Goal: Task Accomplishment & Management: Use online tool/utility

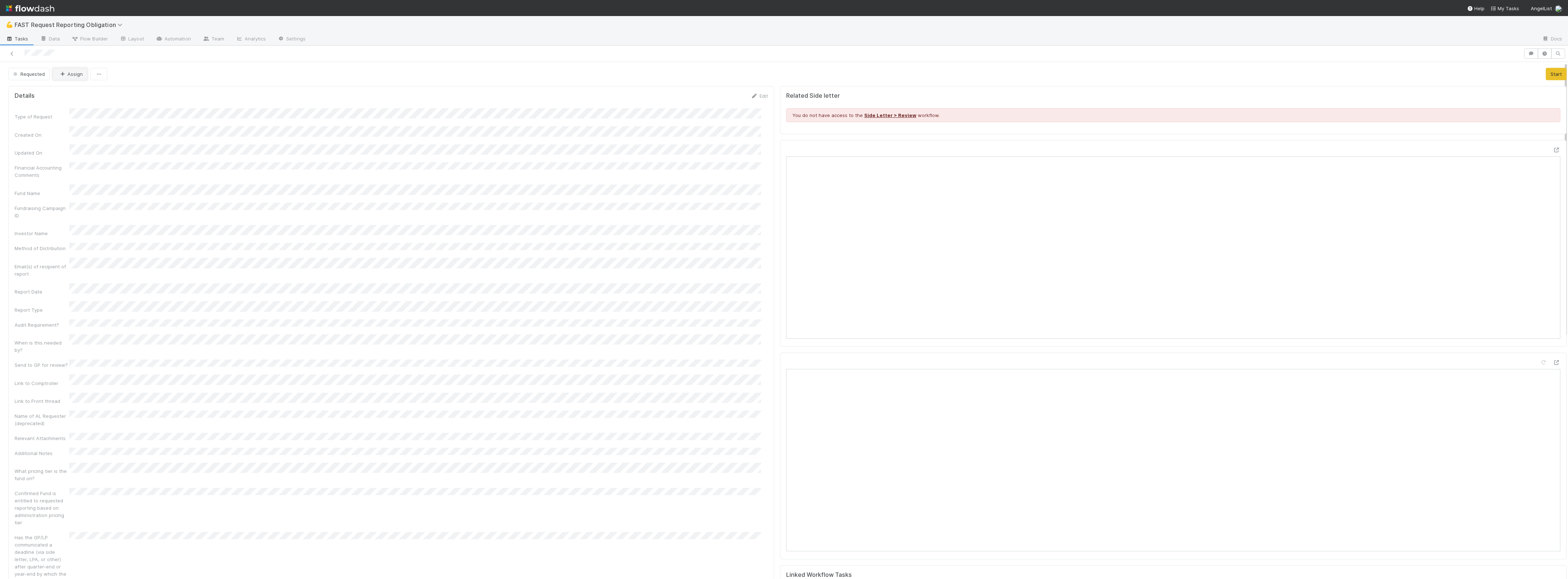
click at [66, 74] on button "Assign" at bounding box center [70, 74] width 35 height 12
click at [77, 103] on span "Zach Byers you" at bounding box center [87, 106] width 47 height 6
click at [352, 175] on div "Type of Request Created On Updated On Financial Accounting Comments Fund Name F…" at bounding box center [391, 372] width 754 height 527
click at [1553, 149] on icon at bounding box center [1556, 150] width 7 height 5
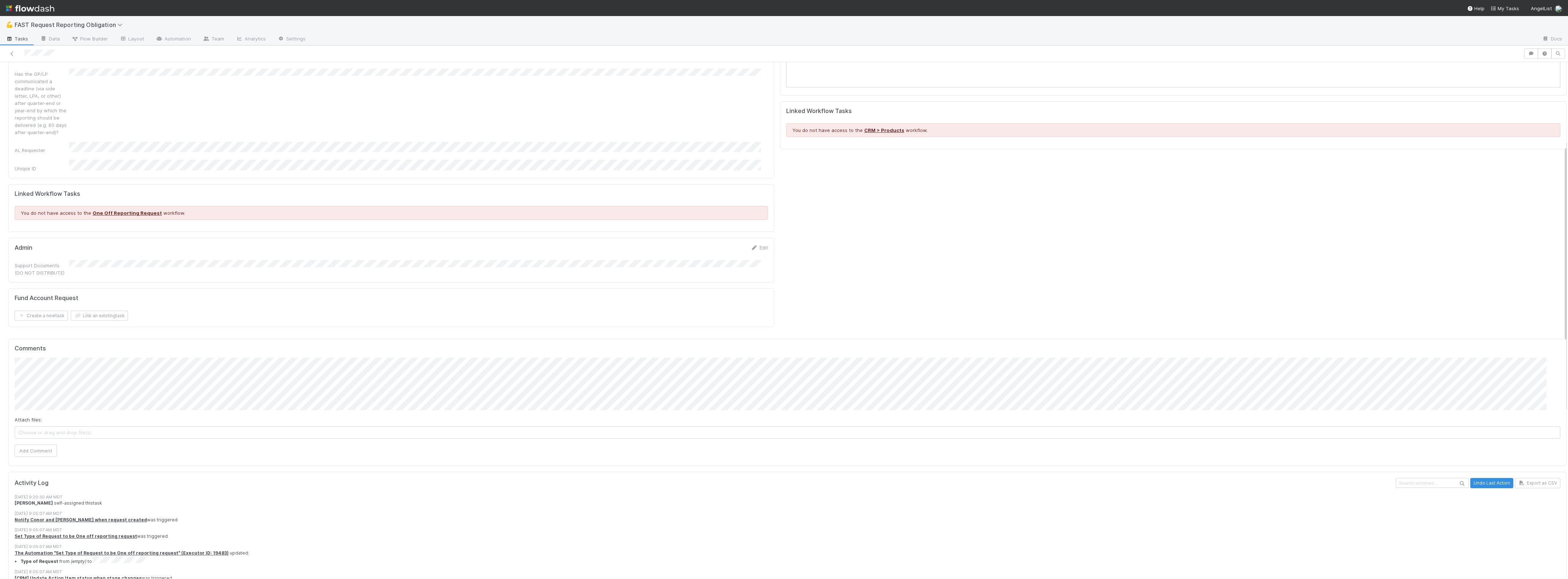
scroll to position [468, 0]
click at [29, 441] on button "Add Comment" at bounding box center [35, 447] width 42 height 12
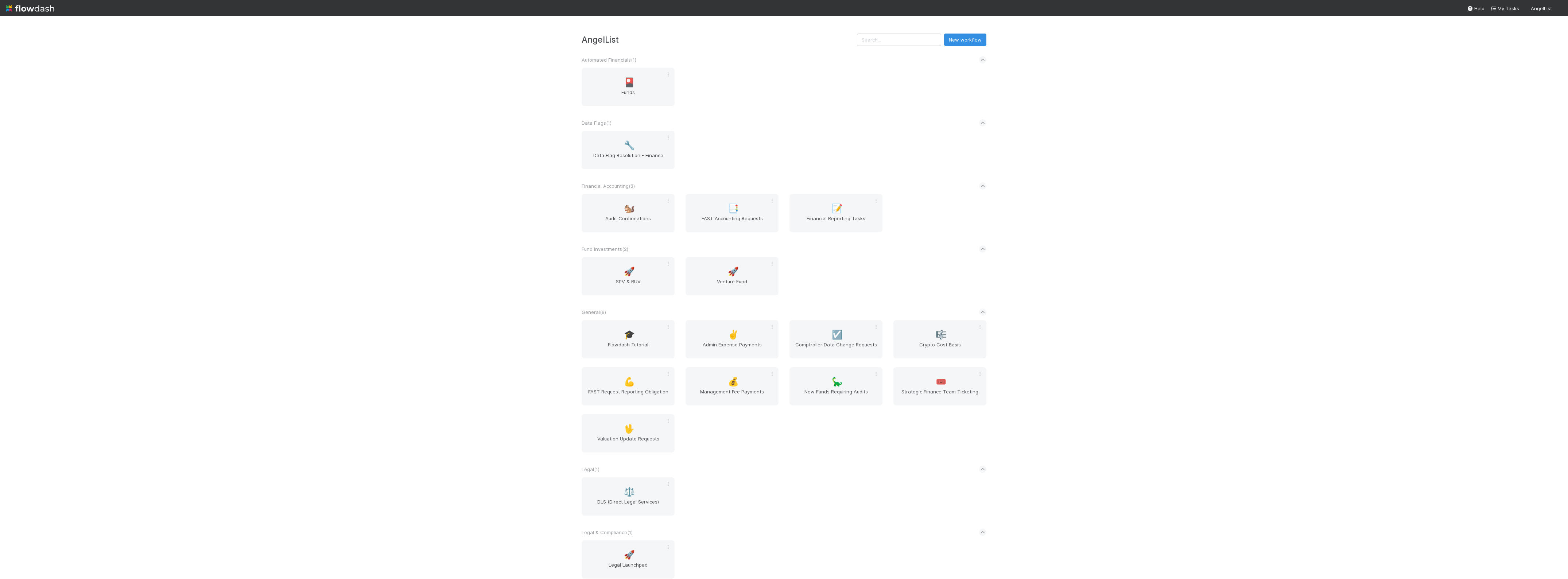
click at [511, 203] on div "AngelList New workflow Automated Financials ( 1 ) 🎴 Funds Data Flags ( 1 ) 🔧 Da…" at bounding box center [784, 297] width 1568 height 563
drag, startPoint x: 531, startPoint y: 222, endPoint x: 612, endPoint y: 210, distance: 81.9
click at [531, 222] on div "AngelList New workflow Automated Financials ( 1 ) 🎴 Funds Data Flags ( 1 ) 🔧 Da…" at bounding box center [784, 297] width 1568 height 563
click at [864, 218] on span "Financial Reporting Tasks" at bounding box center [836, 222] width 87 height 15
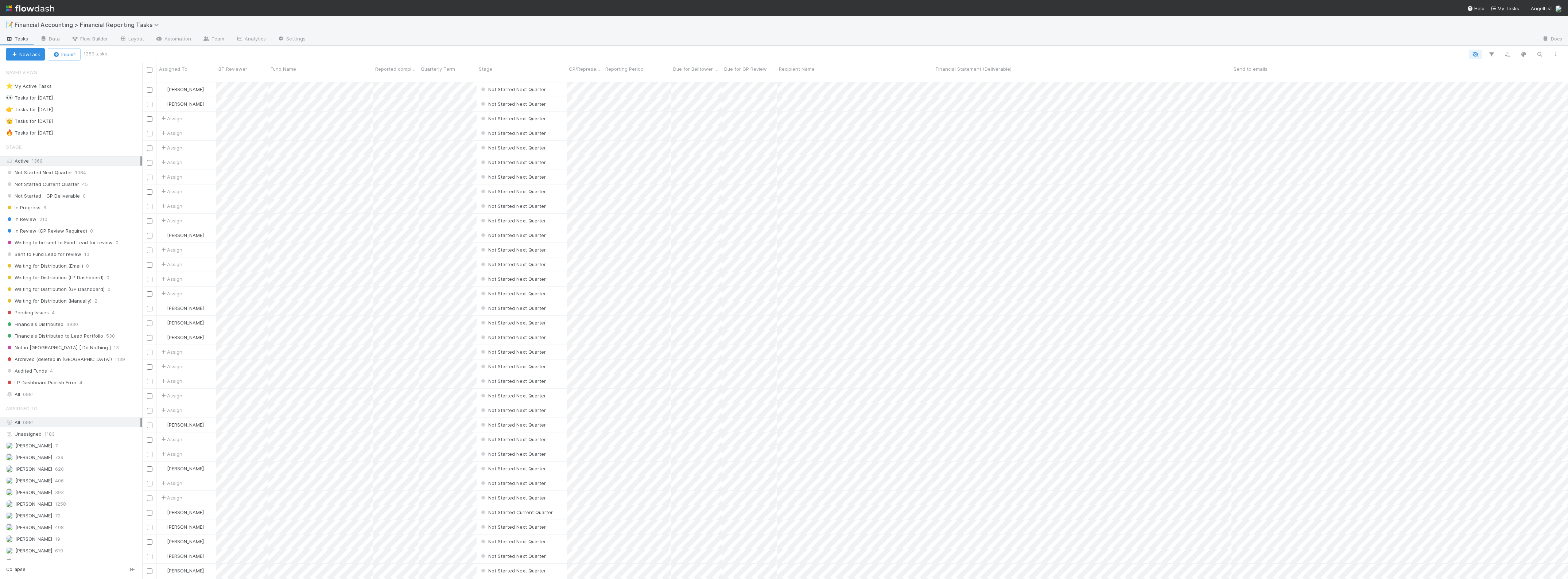
scroll to position [496, 1419]
click at [69, 174] on span "Not Started Next Quarter" at bounding box center [39, 172] width 66 height 9
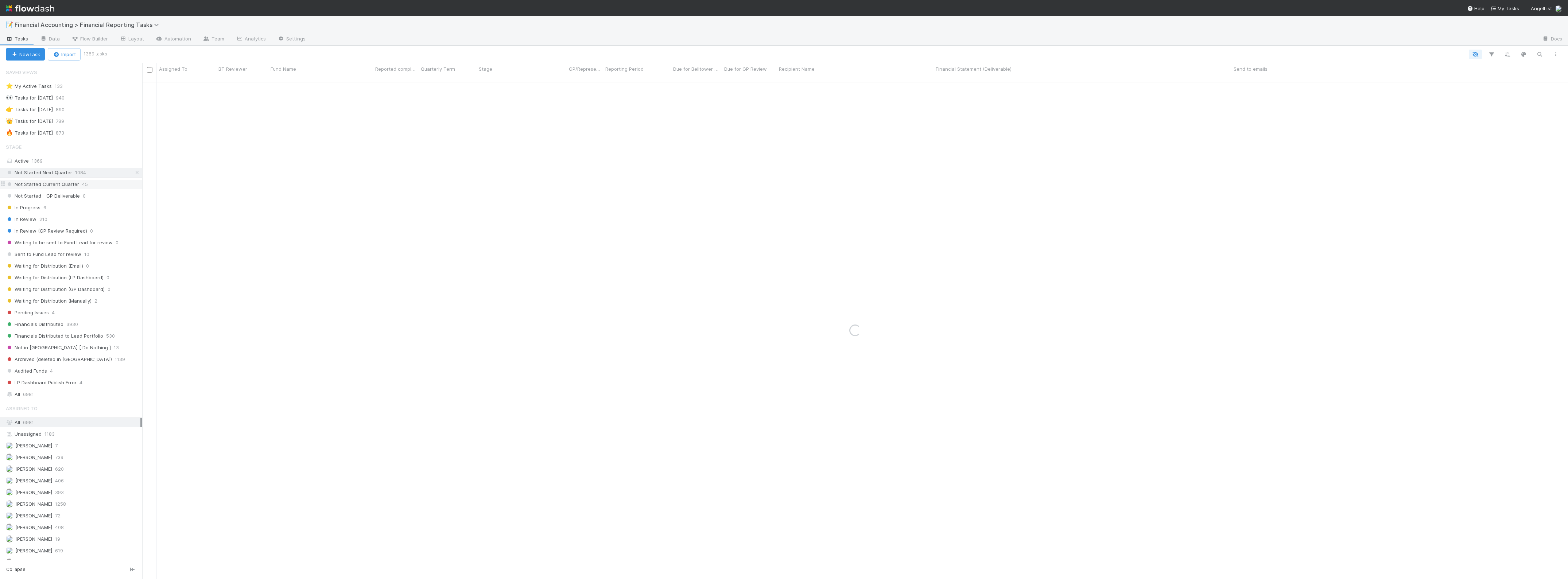
click at [69, 181] on span "Not Started Current Quarter" at bounding box center [43, 184] width 73 height 9
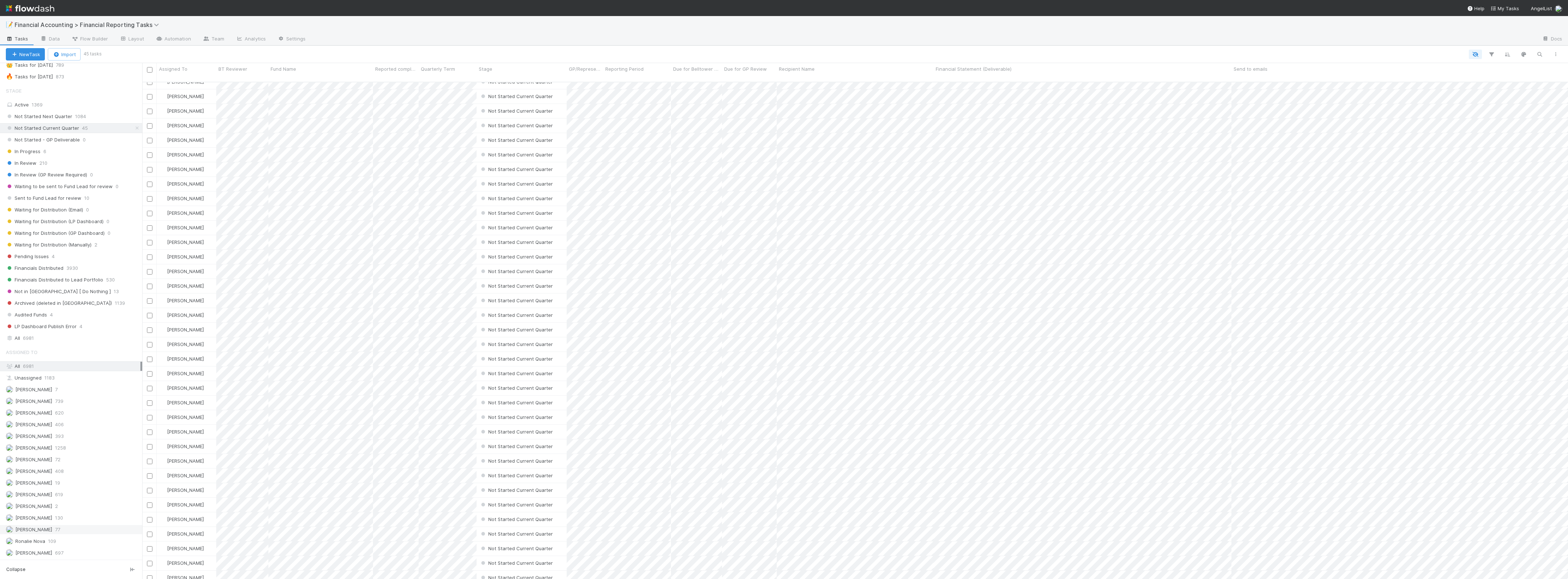
scroll to position [64, 0]
click at [55, 555] on span "697" at bounding box center [59, 553] width 9 height 9
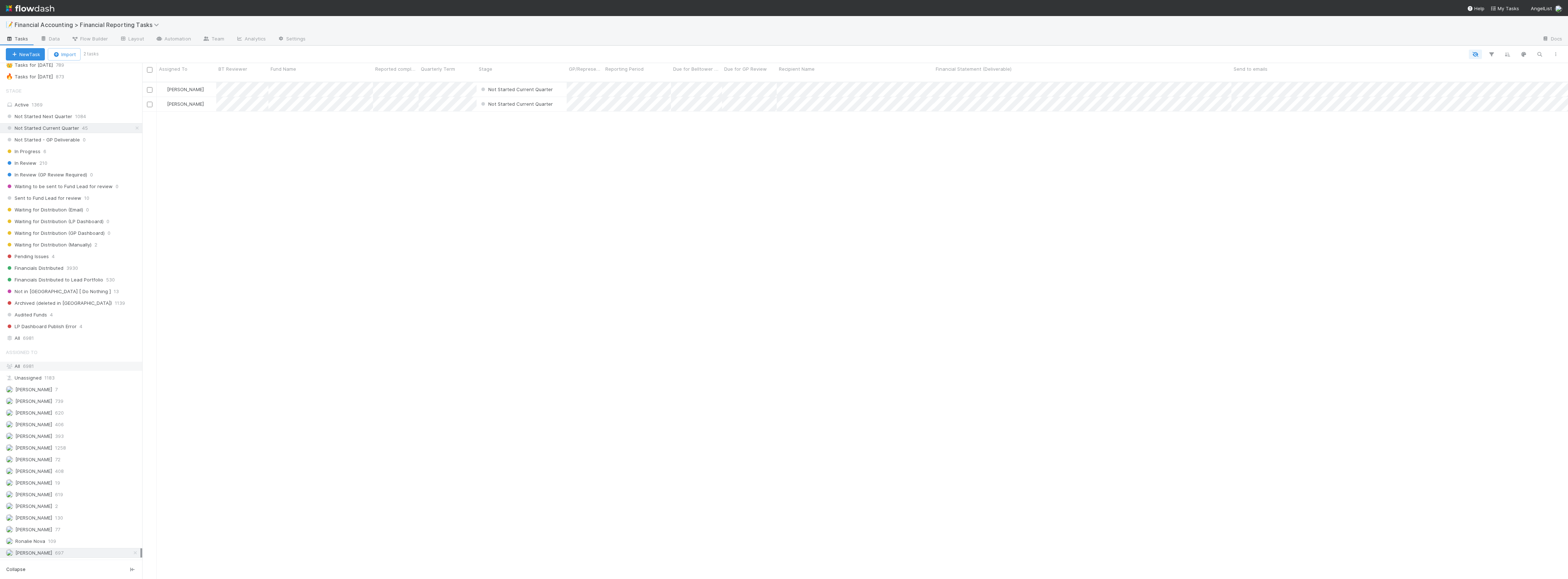
scroll to position [496, 1419]
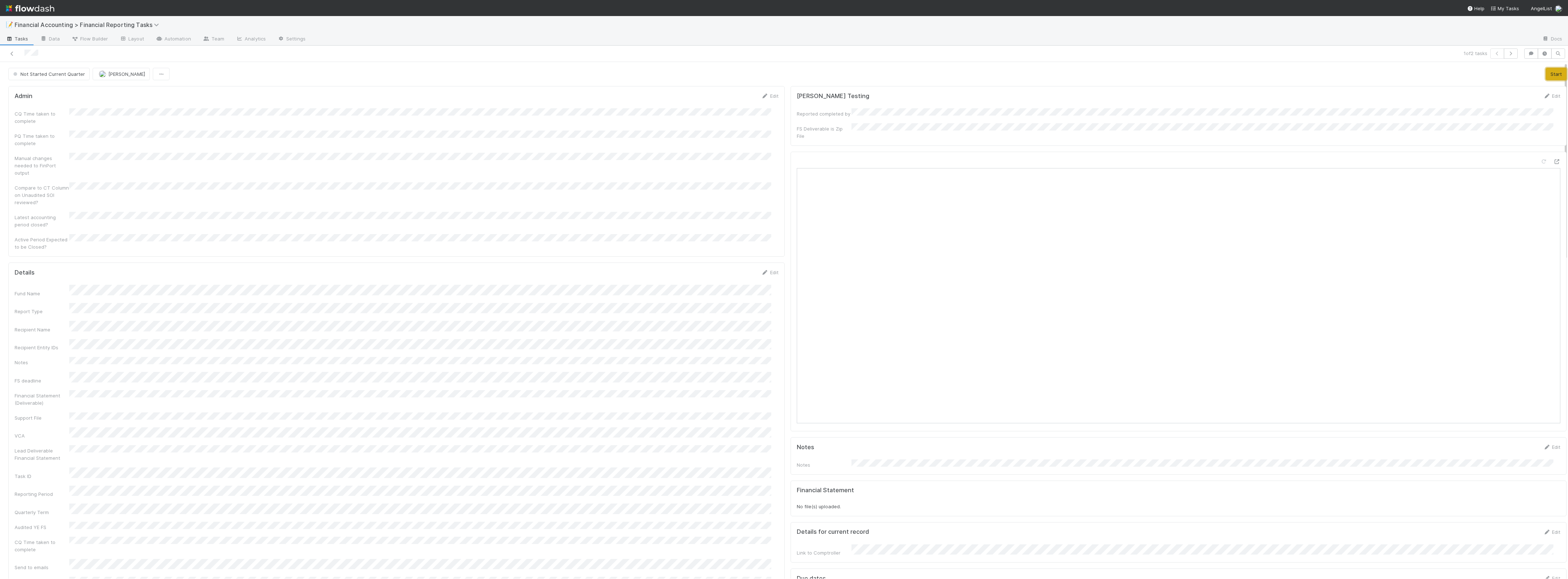
click at [1545, 73] on button "Start" at bounding box center [1556, 74] width 21 height 12
click at [761, 270] on link "Edit" at bounding box center [770, 273] width 17 height 6
click at [739, 86] on button "Save" at bounding box center [740, 93] width 21 height 12
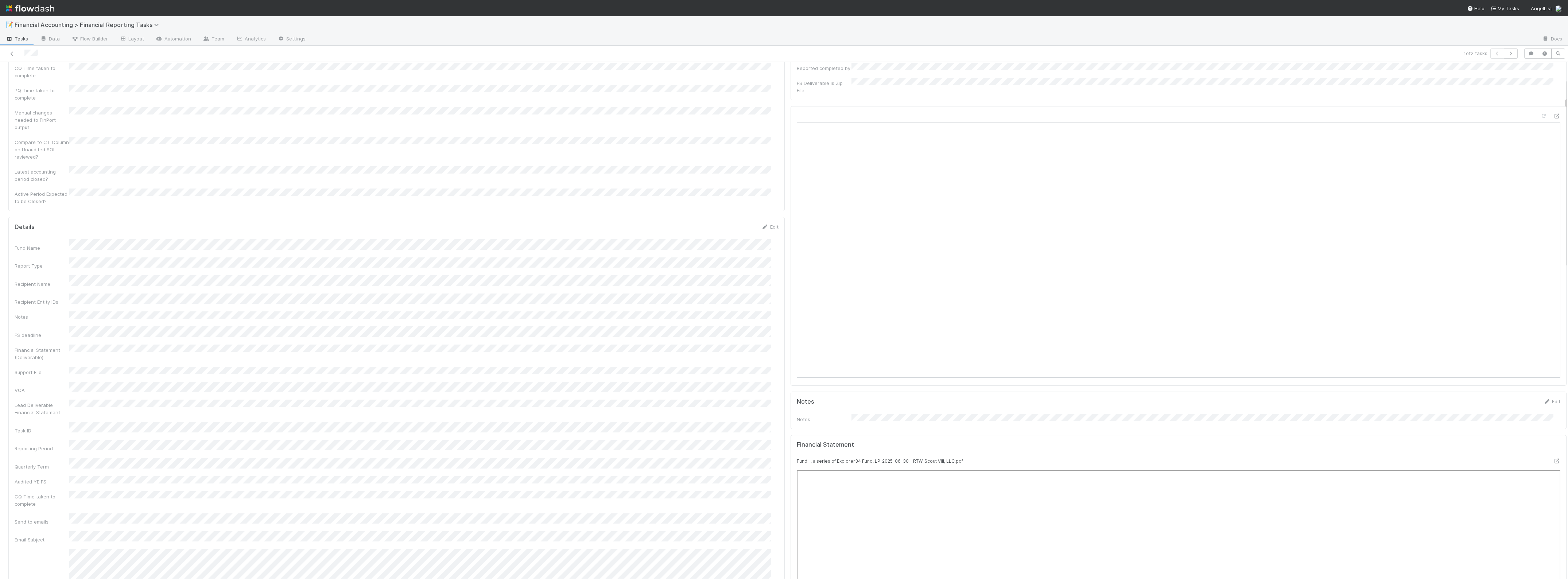
click at [765, 217] on div "Details Edit Fund Name Report Type Recipient Name Recipient Entity IDs Notes FS…" at bounding box center [396, 565] width 776 height 697
click at [766, 224] on link "Edit" at bounding box center [770, 227] width 17 height 6
click at [738, 223] on button "Save" at bounding box center [740, 230] width 21 height 12
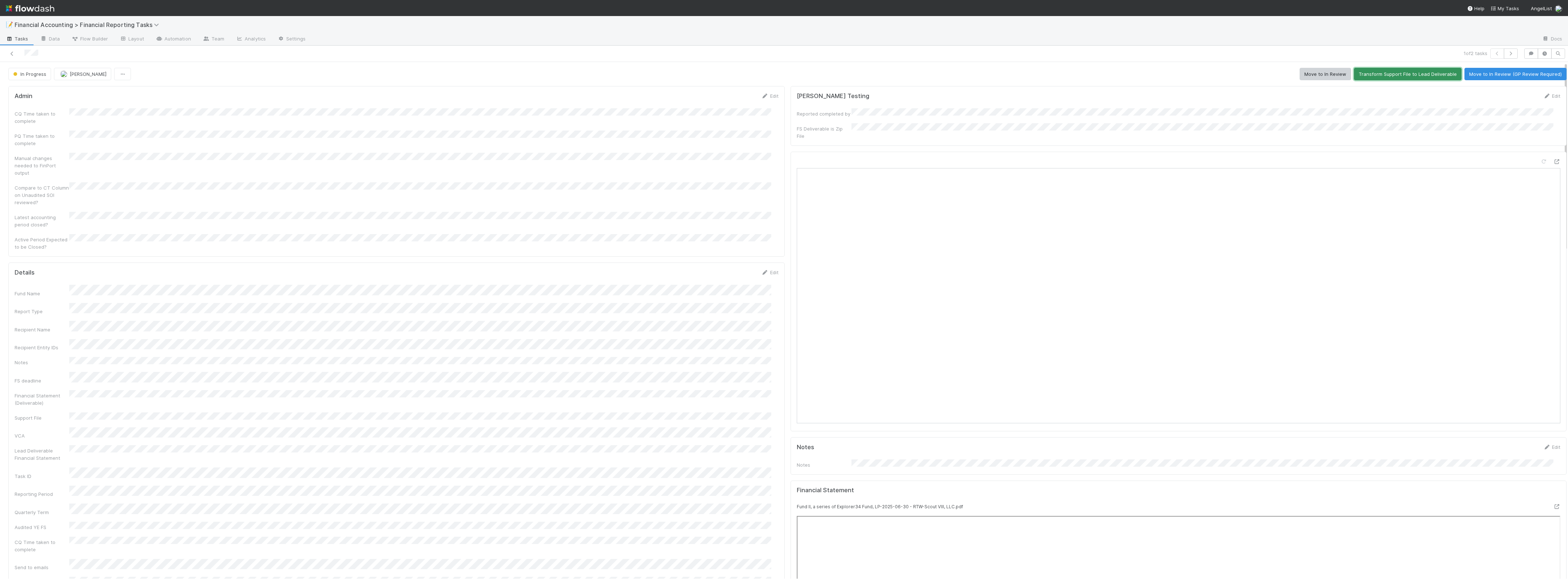
click at [1398, 75] on button "Transform Support File to Lead Deliverable" at bounding box center [1407, 74] width 108 height 12
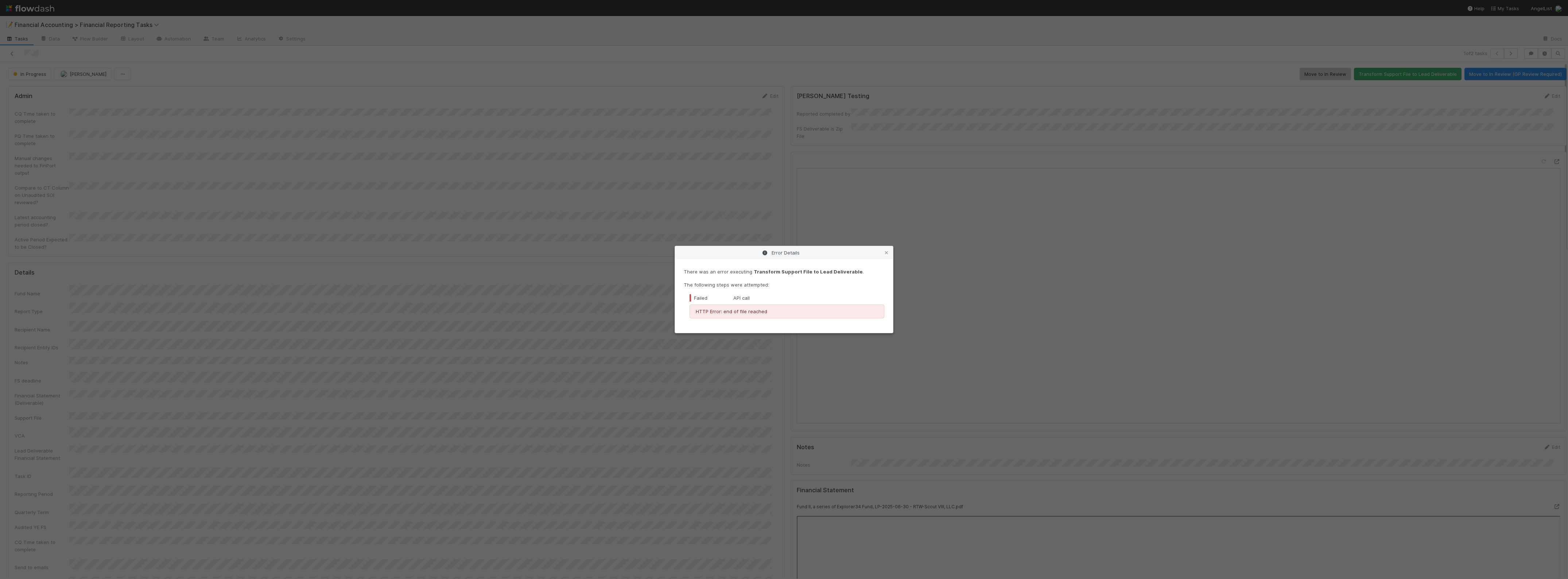
click at [691, 344] on div "Error Details There was an error executing Transform Support File to Lead Deliv…" at bounding box center [784, 289] width 1568 height 579
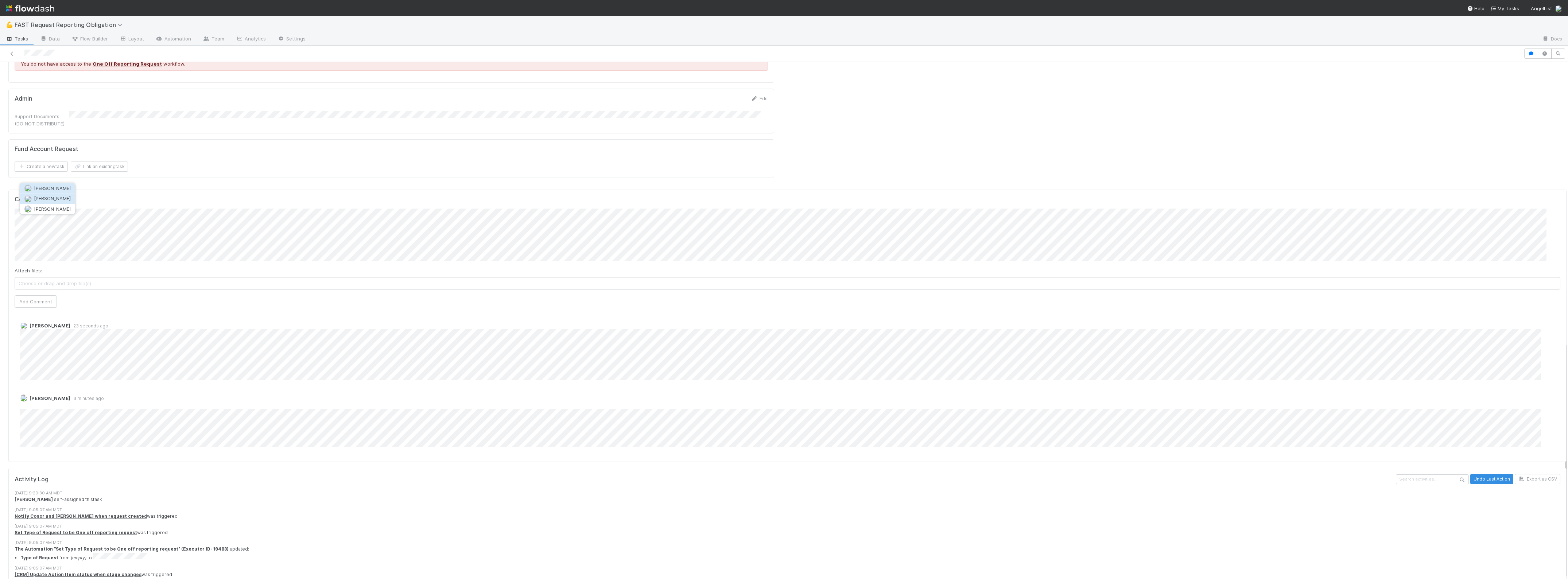
click at [58, 198] on span "Haley Young" at bounding box center [52, 199] width 37 height 6
click at [40, 295] on button "Add Comment" at bounding box center [35, 301] width 42 height 12
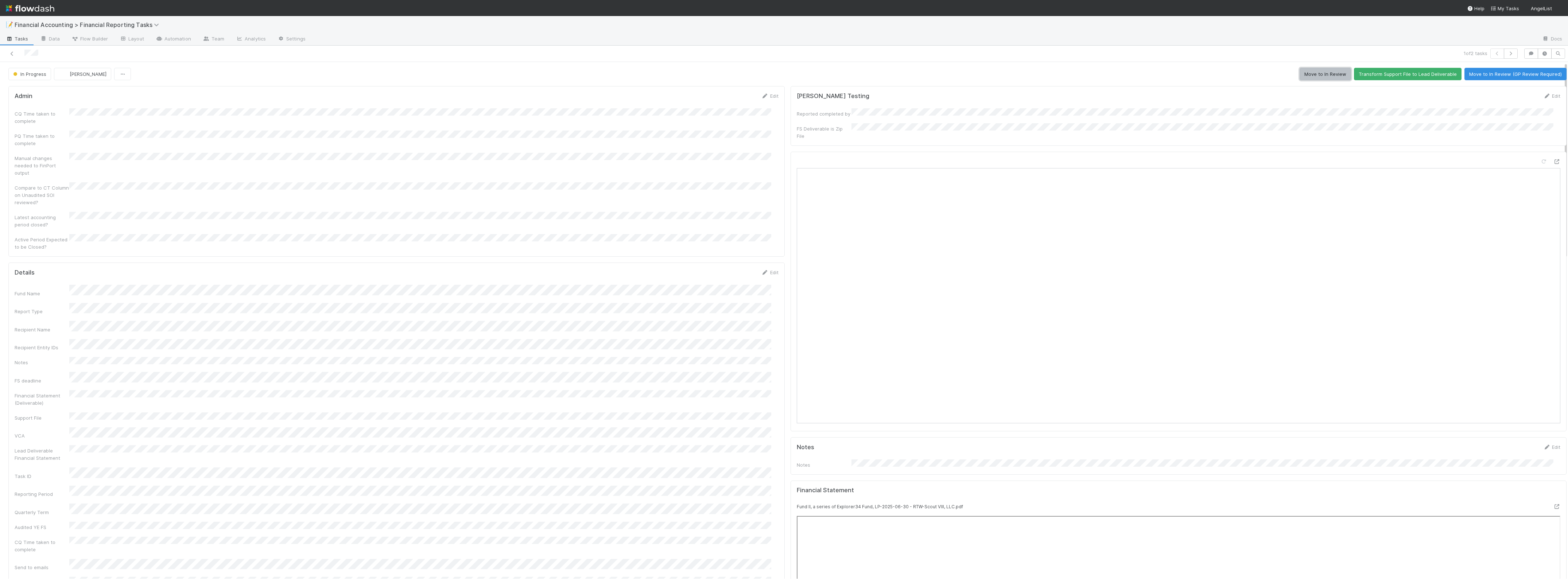
click at [1324, 75] on button "Move to In Review" at bounding box center [1325, 74] width 51 height 12
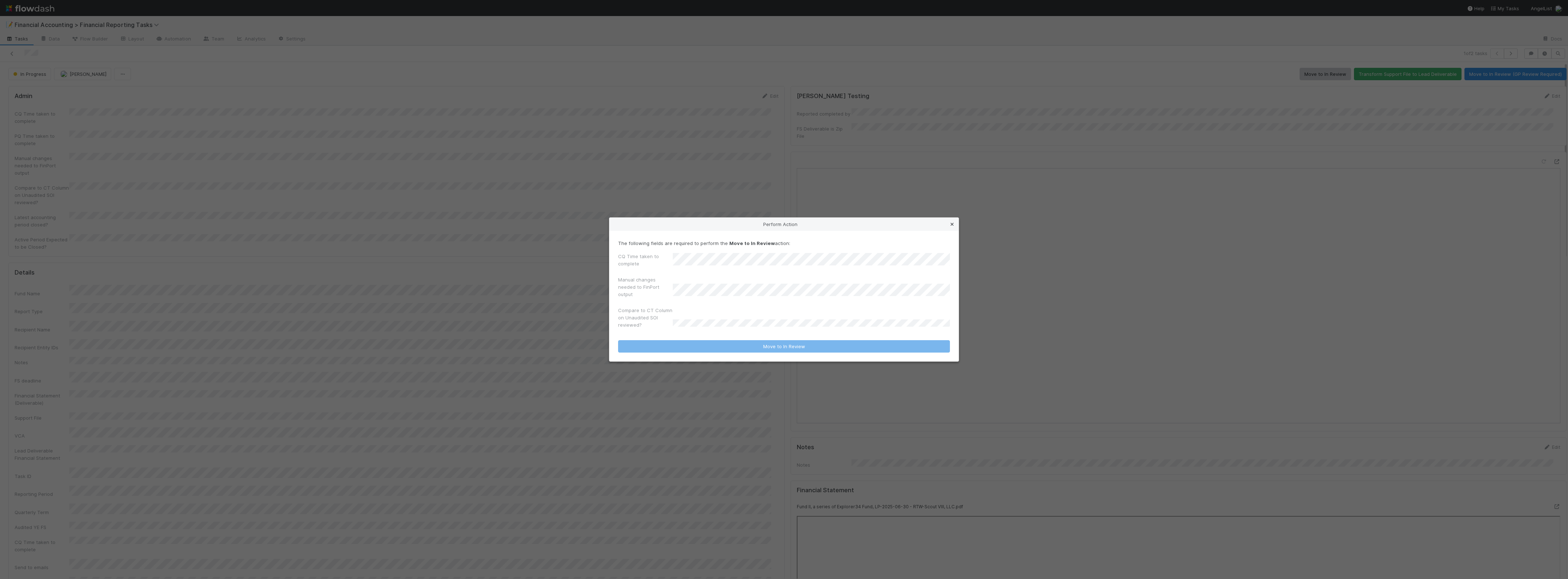
click at [950, 222] on icon at bounding box center [952, 225] width 7 height 5
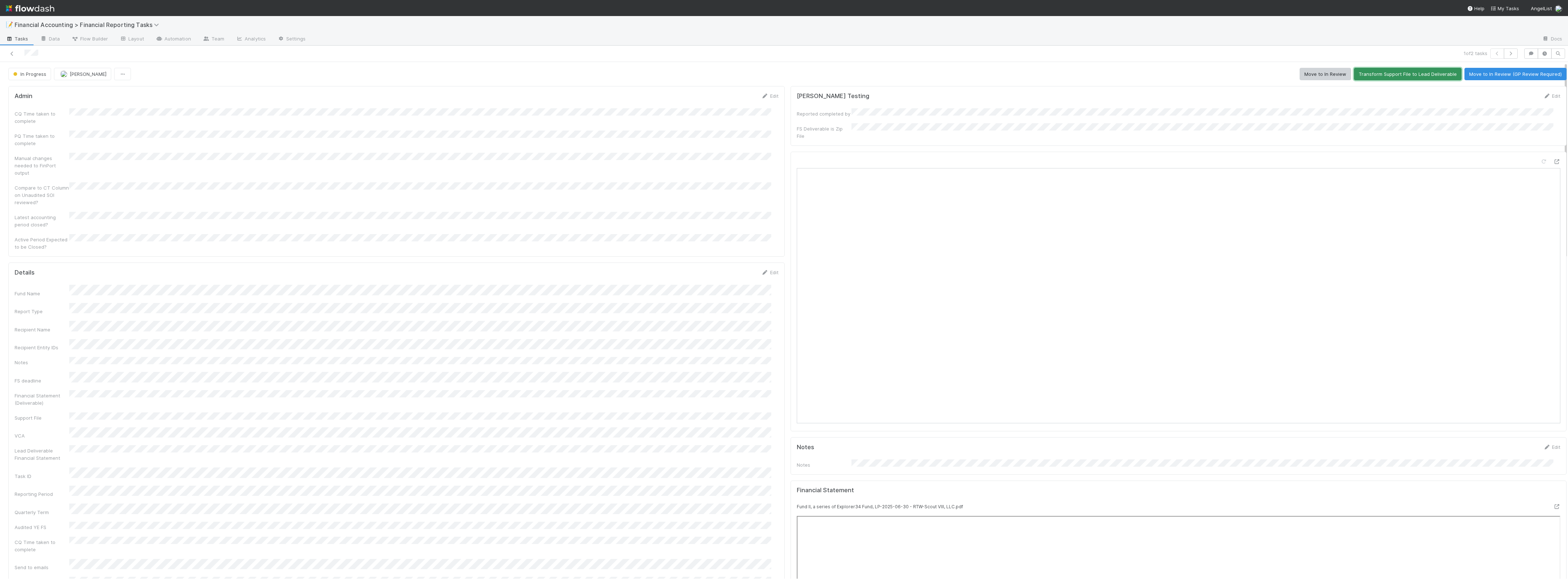
click at [1389, 80] on button "Transform Support File to Lead Deliverable" at bounding box center [1407, 74] width 108 height 12
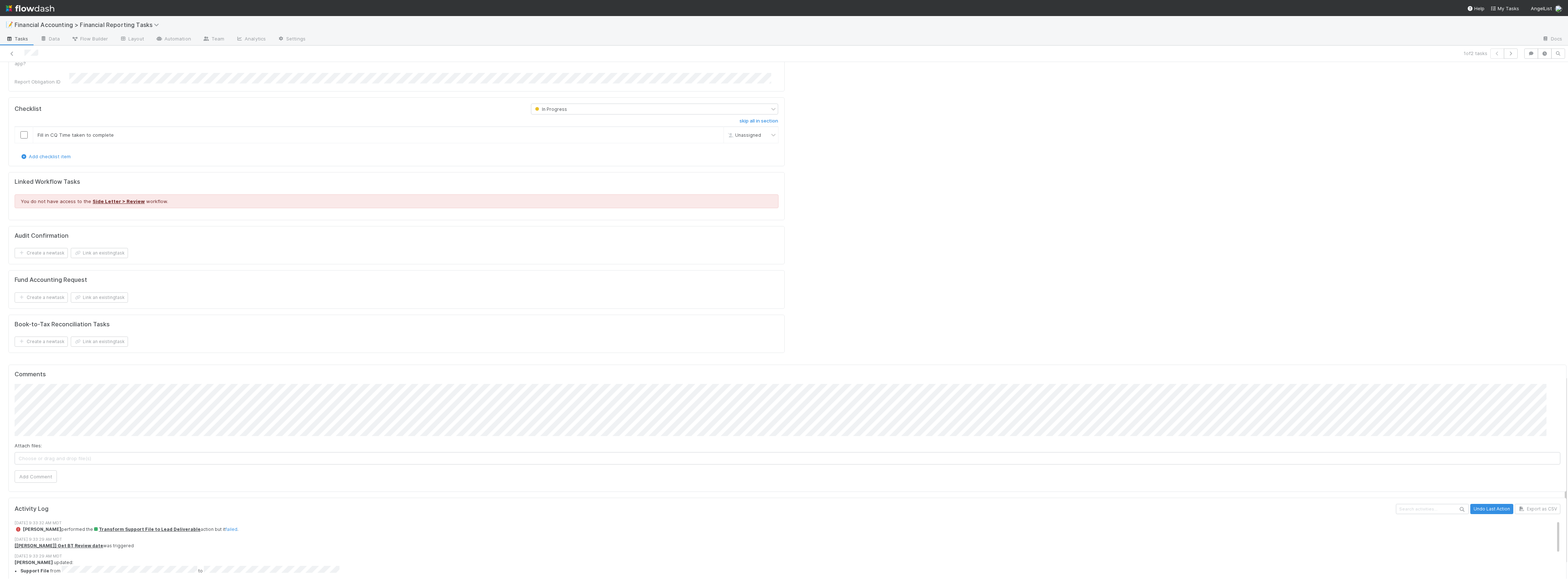
scroll to position [847, 0]
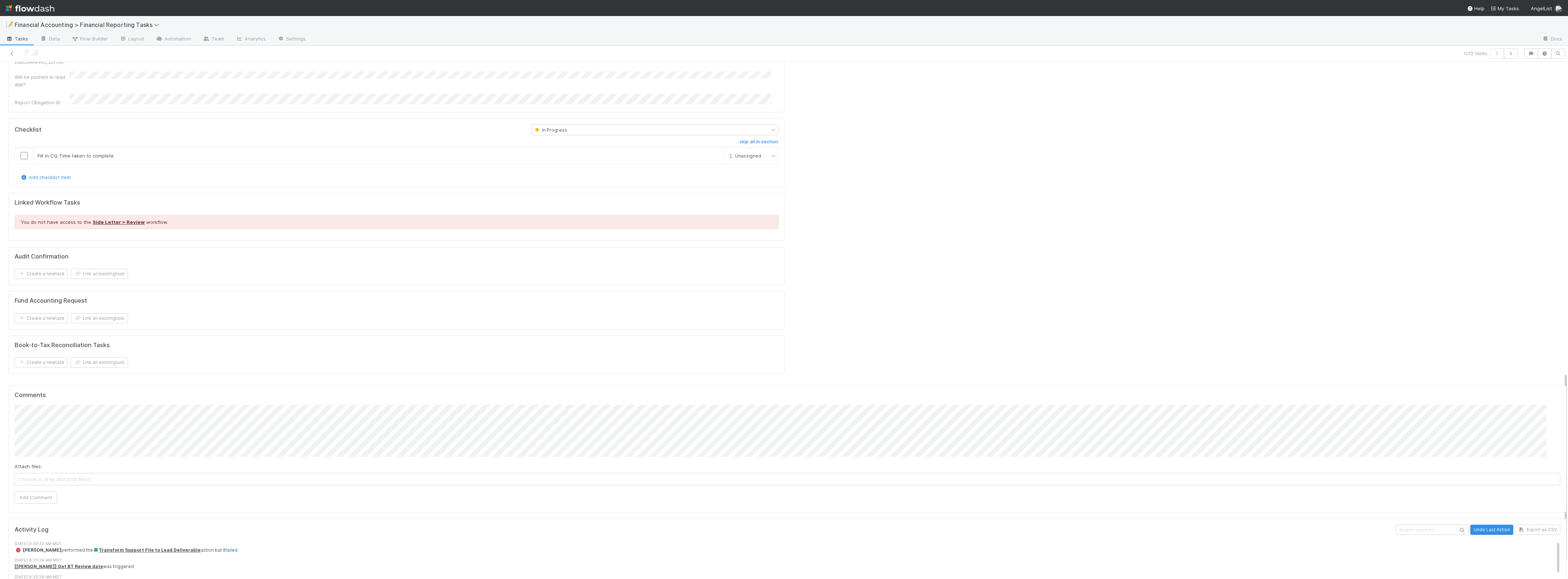
click at [225, 547] on link "failed" at bounding box center [231, 550] width 12 height 5
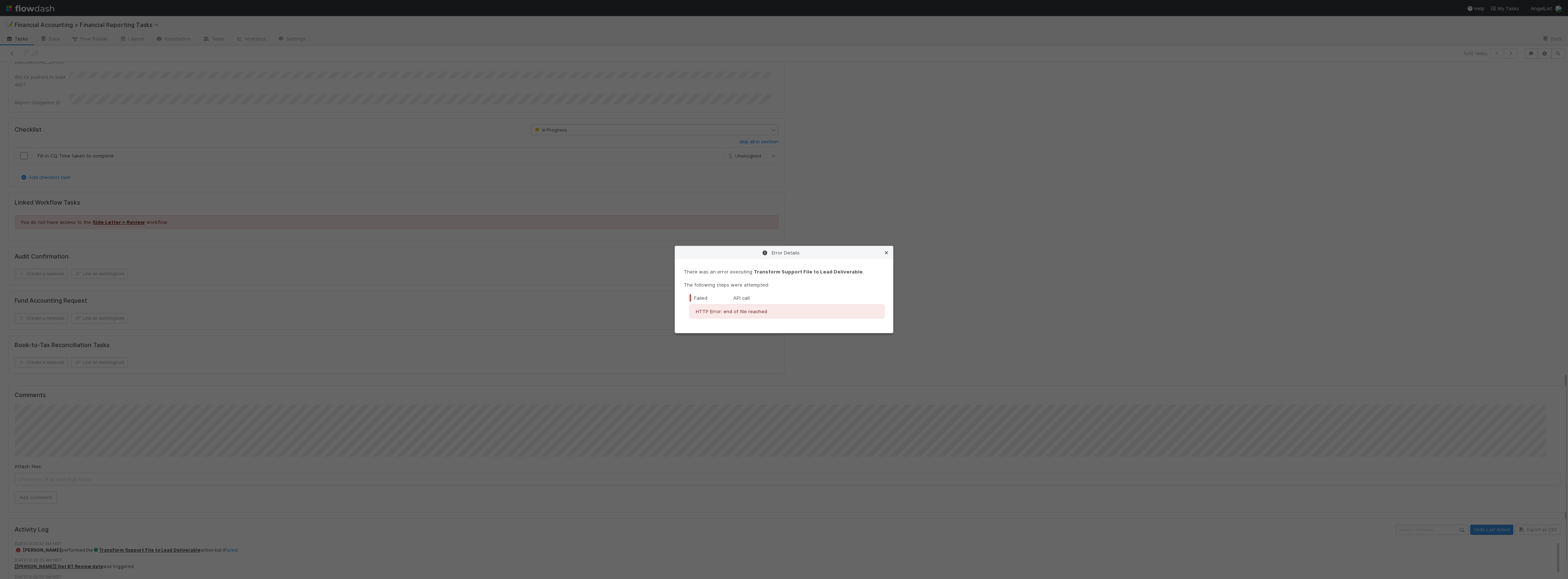
click at [885, 253] on icon at bounding box center [886, 253] width 7 height 5
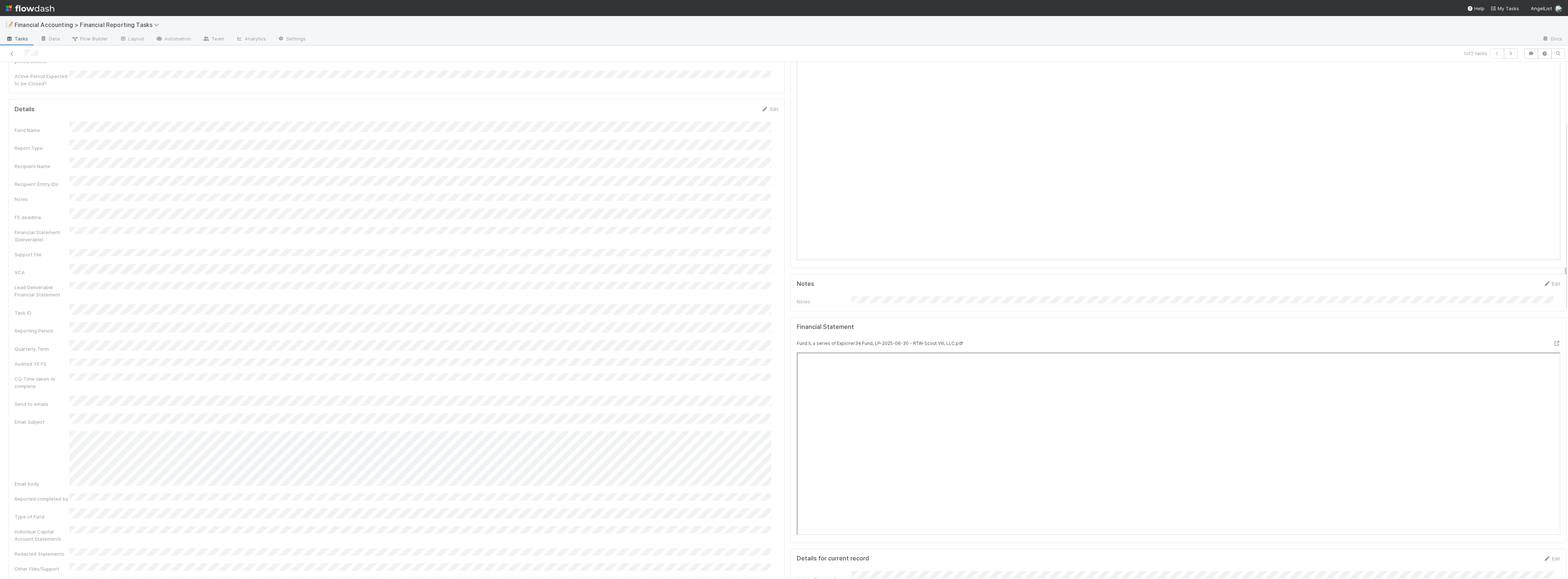
scroll to position [0, 0]
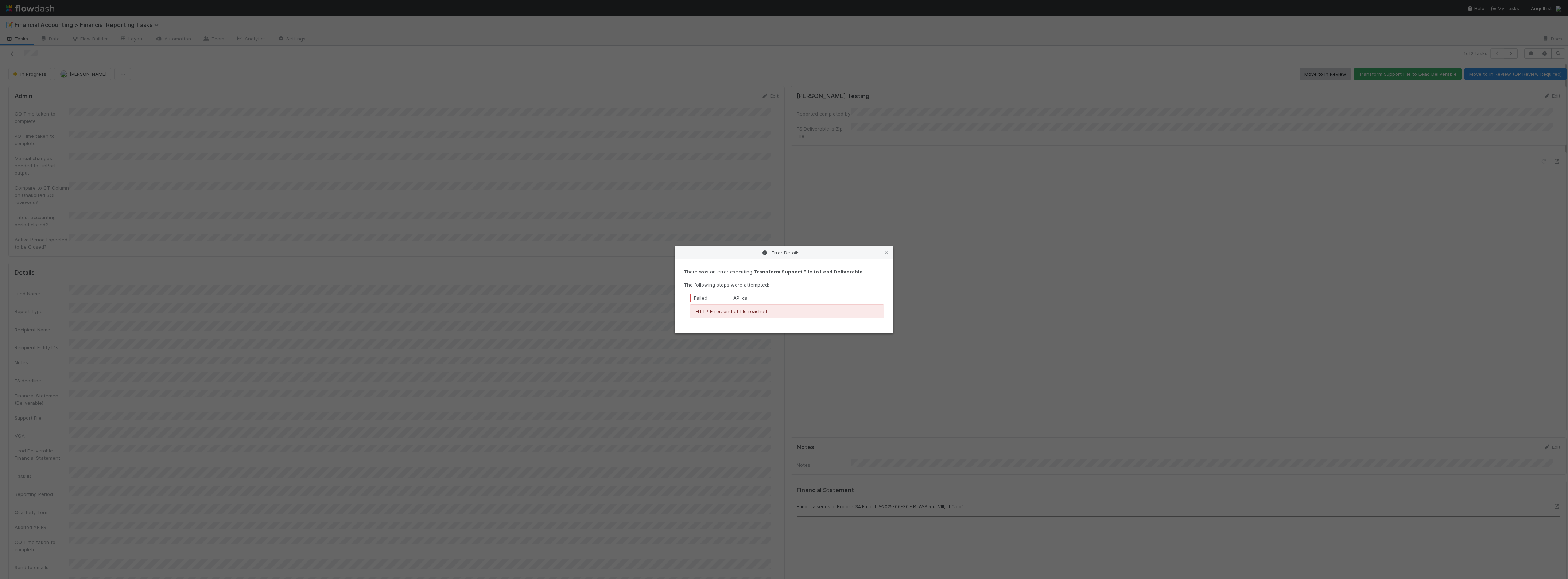
click at [882, 258] on div "Error Details" at bounding box center [784, 253] width 218 height 13
click at [886, 253] on icon at bounding box center [886, 253] width 7 height 5
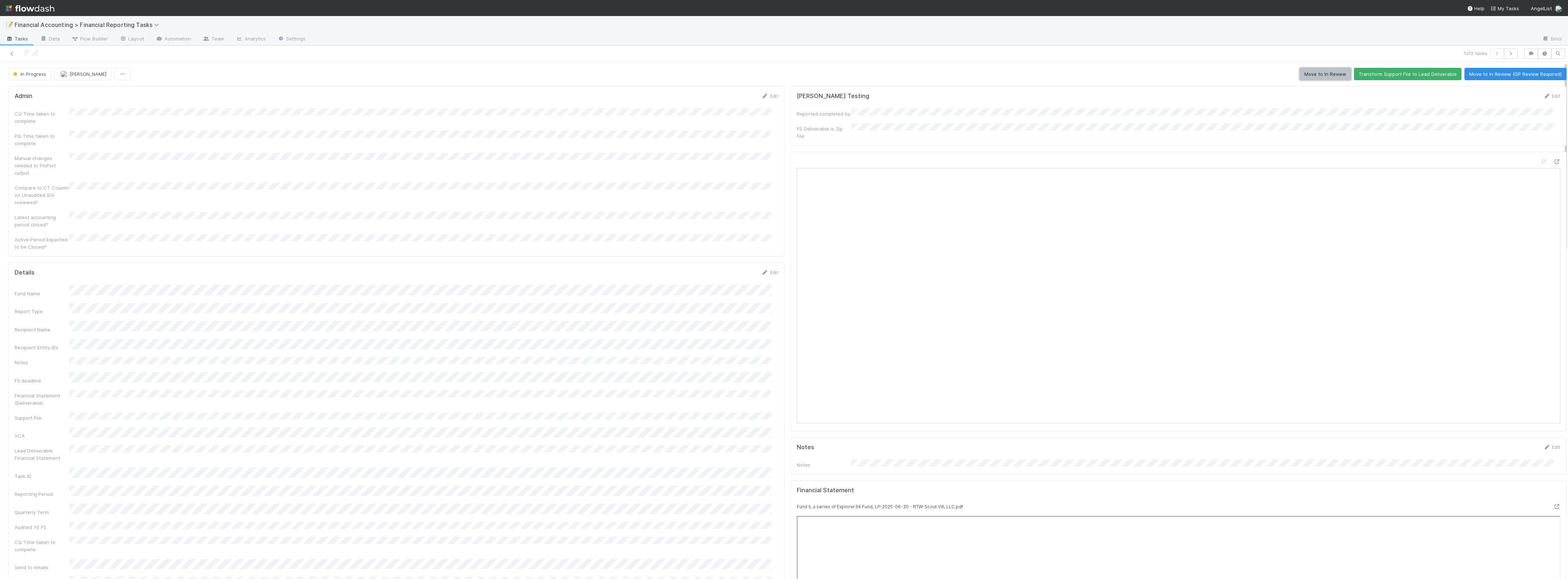
click at [1325, 70] on button "Move to In Review" at bounding box center [1325, 74] width 51 height 12
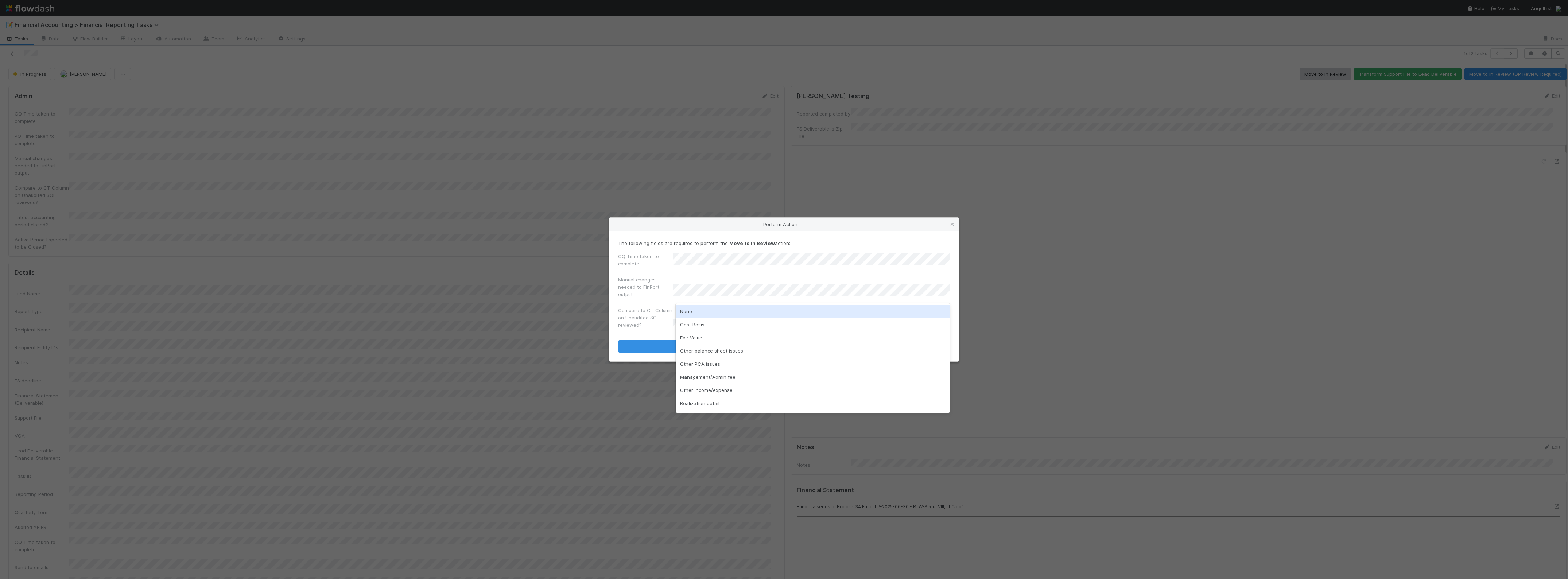
click at [704, 314] on div "None" at bounding box center [813, 312] width 275 height 13
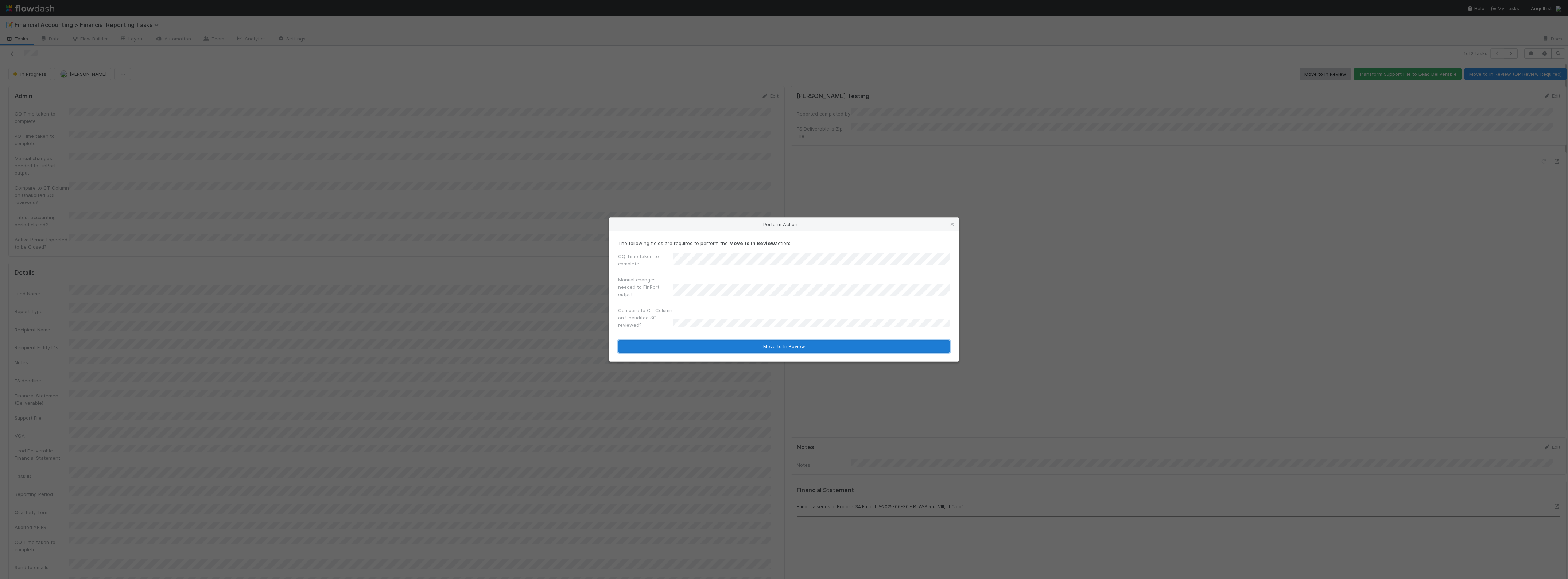
click at [675, 347] on button "Move to In Review" at bounding box center [783, 346] width 332 height 12
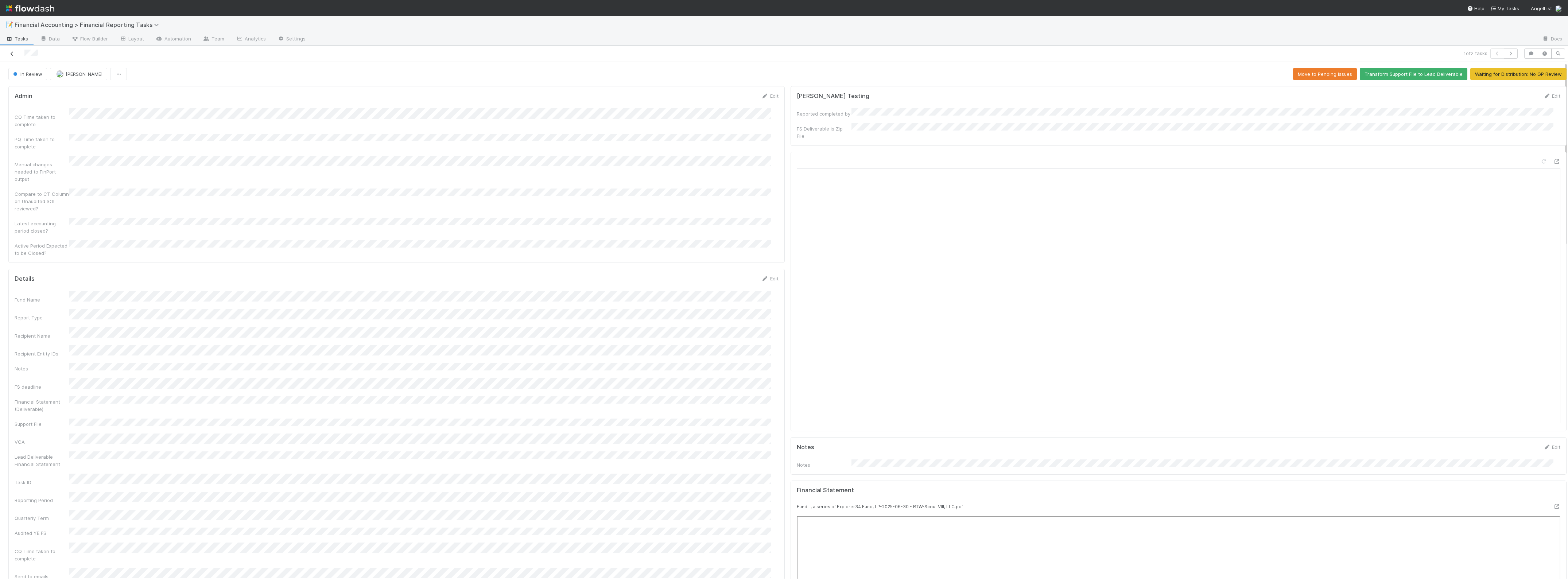
click at [12, 52] on icon at bounding box center [12, 54] width 7 height 5
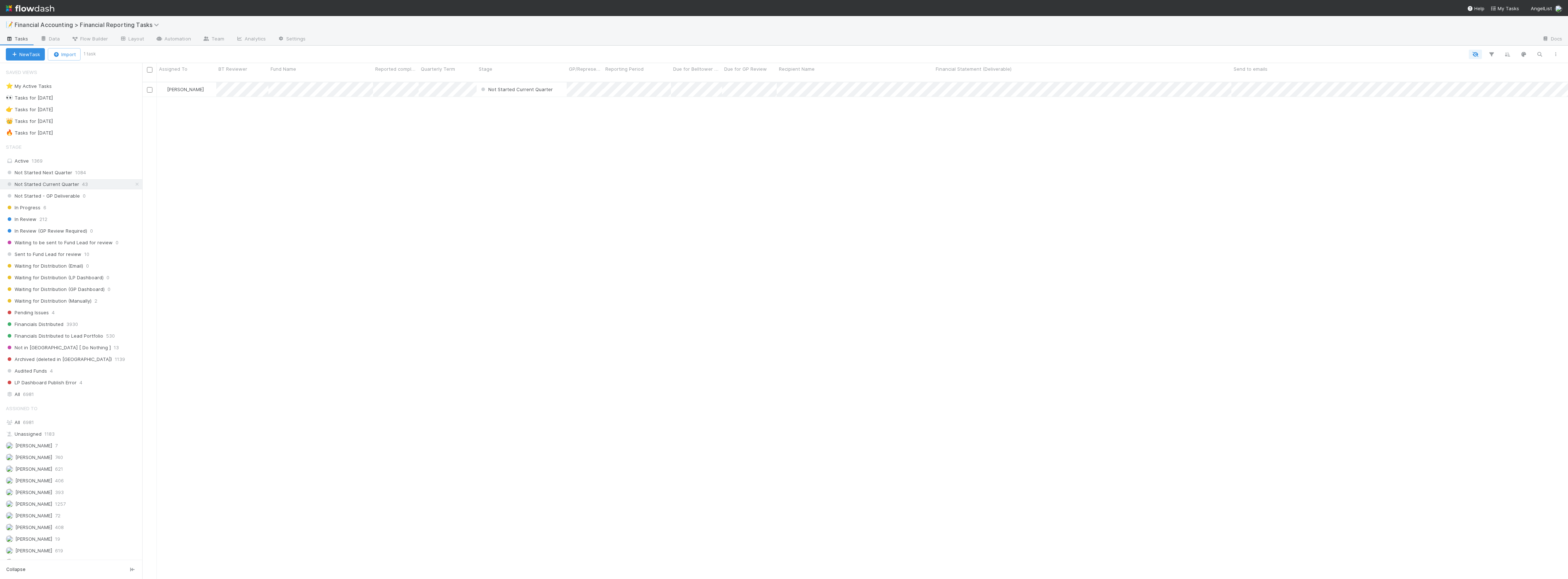
scroll to position [496, 1419]
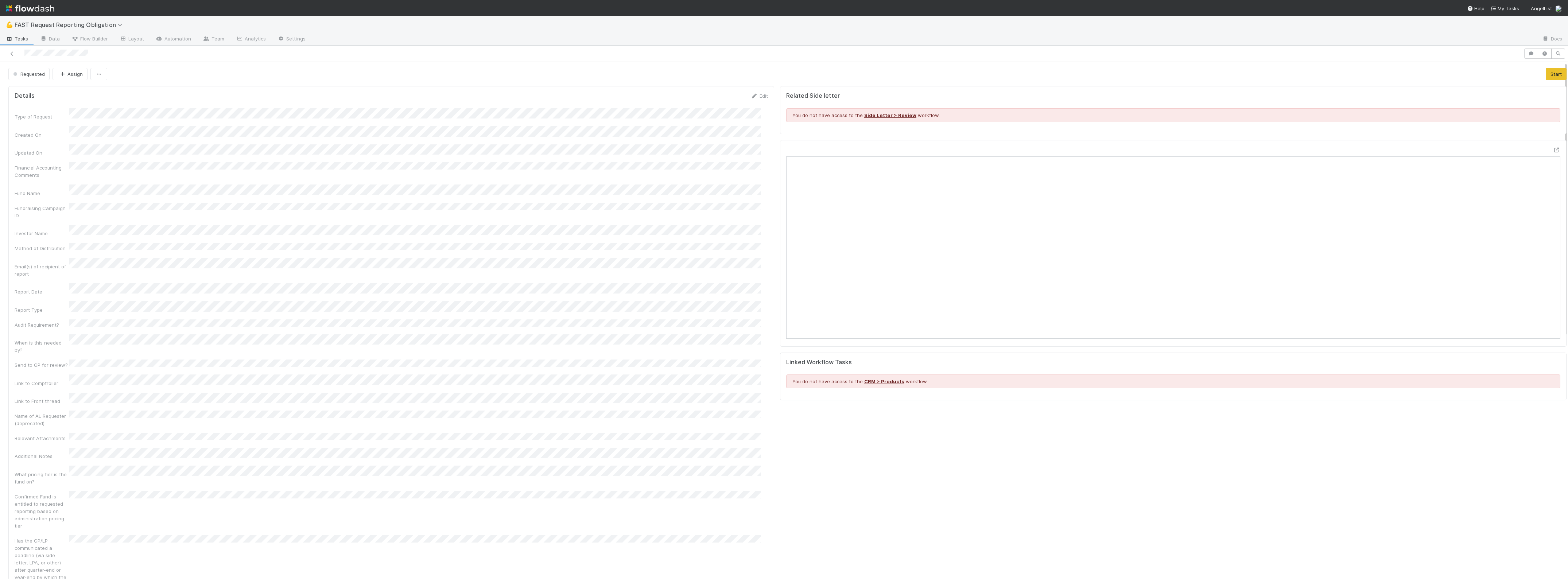
click at [67, 184] on div "Fund Name" at bounding box center [391, 191] width 754 height 12
drag, startPoint x: 68, startPoint y: 184, endPoint x: 380, endPoint y: 238, distance: 316.6
click at [390, 239] on div "Type of Request Created On Updated On Financial Accounting Comments Fund Name F…" at bounding box center [391, 374] width 754 height 531
click at [147, 225] on div "Investor Name" at bounding box center [391, 231] width 754 height 12
copy div
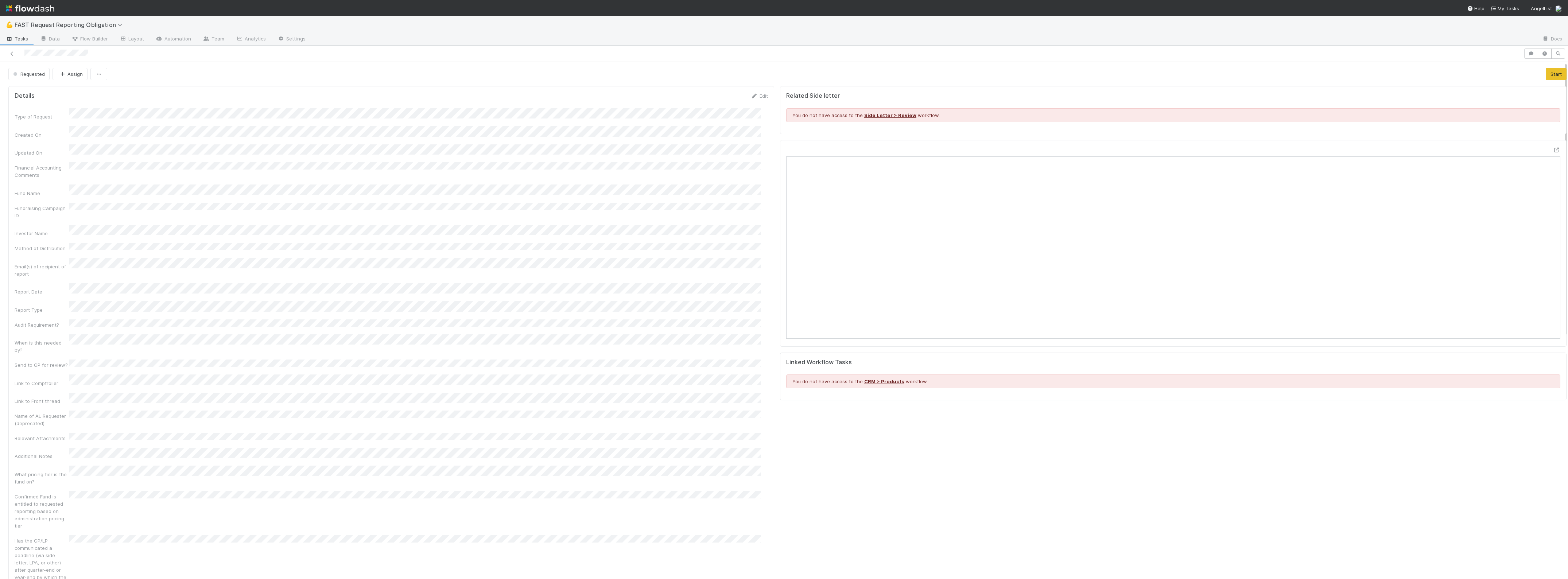
click at [197, 241] on div "Type of Request Created On Updated On Financial Accounting Comments Fund Name F…" at bounding box center [391, 374] width 754 height 531
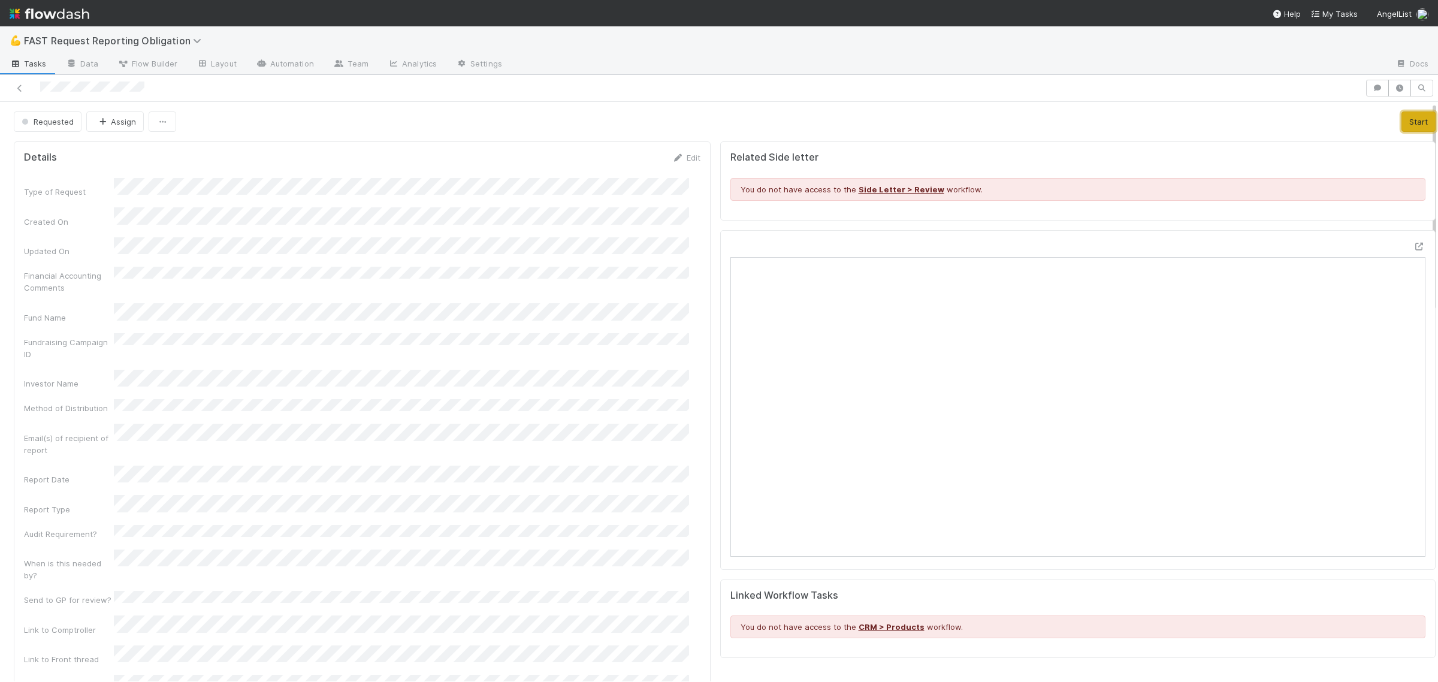
click at [1402, 120] on button "Start" at bounding box center [1418, 121] width 34 height 20
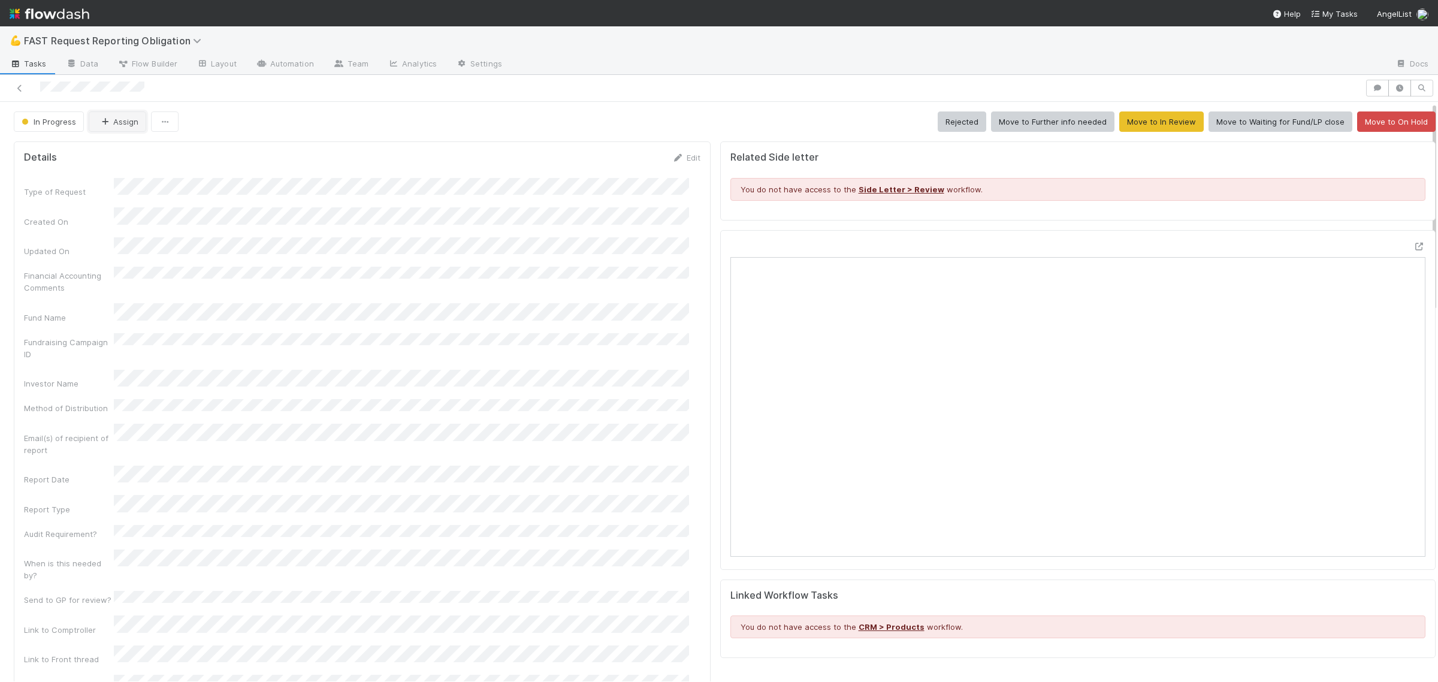
click at [106, 118] on icon "button" at bounding box center [105, 122] width 12 height 8
click at [149, 145] on div "Zach Byers you" at bounding box center [167, 152] width 169 height 22
click at [494, 196] on div "Type of Request Created On Updated On Financial Accounting Comments Fund Name F…" at bounding box center [362, 614] width 676 height 872
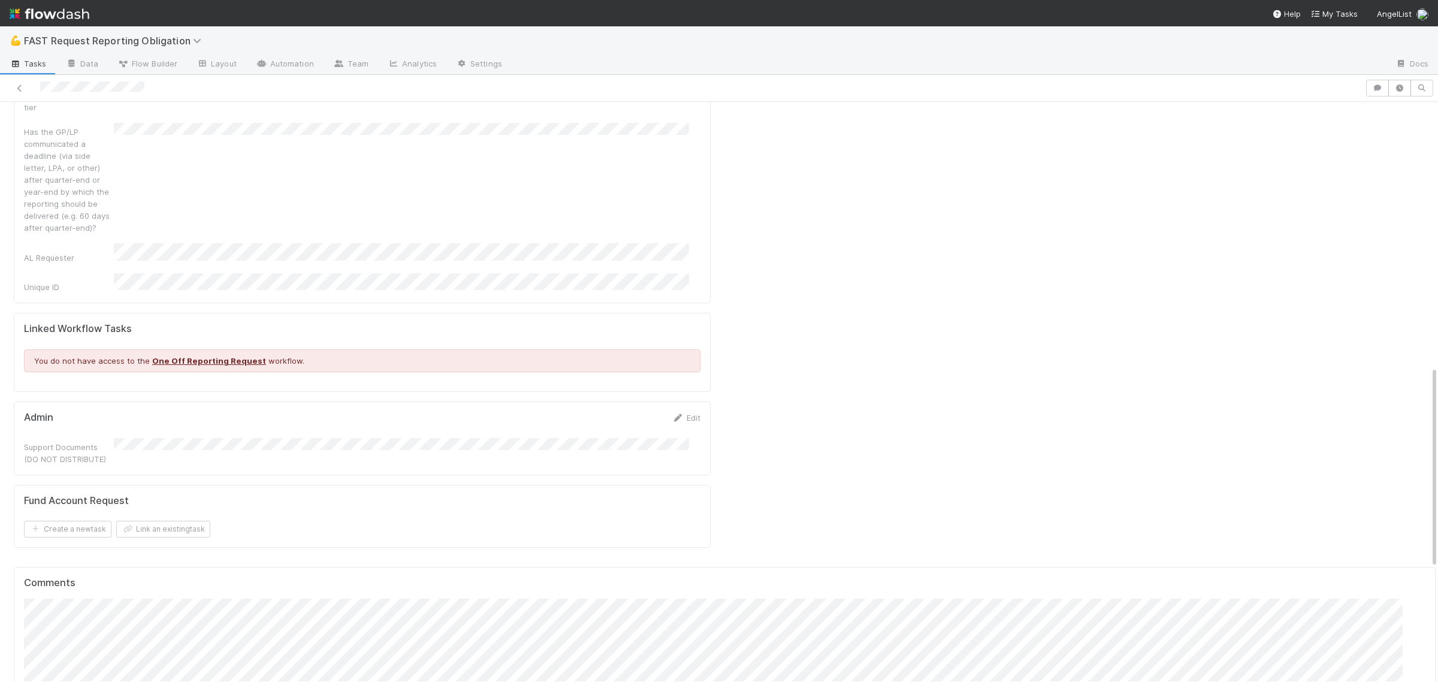
scroll to position [824, 0]
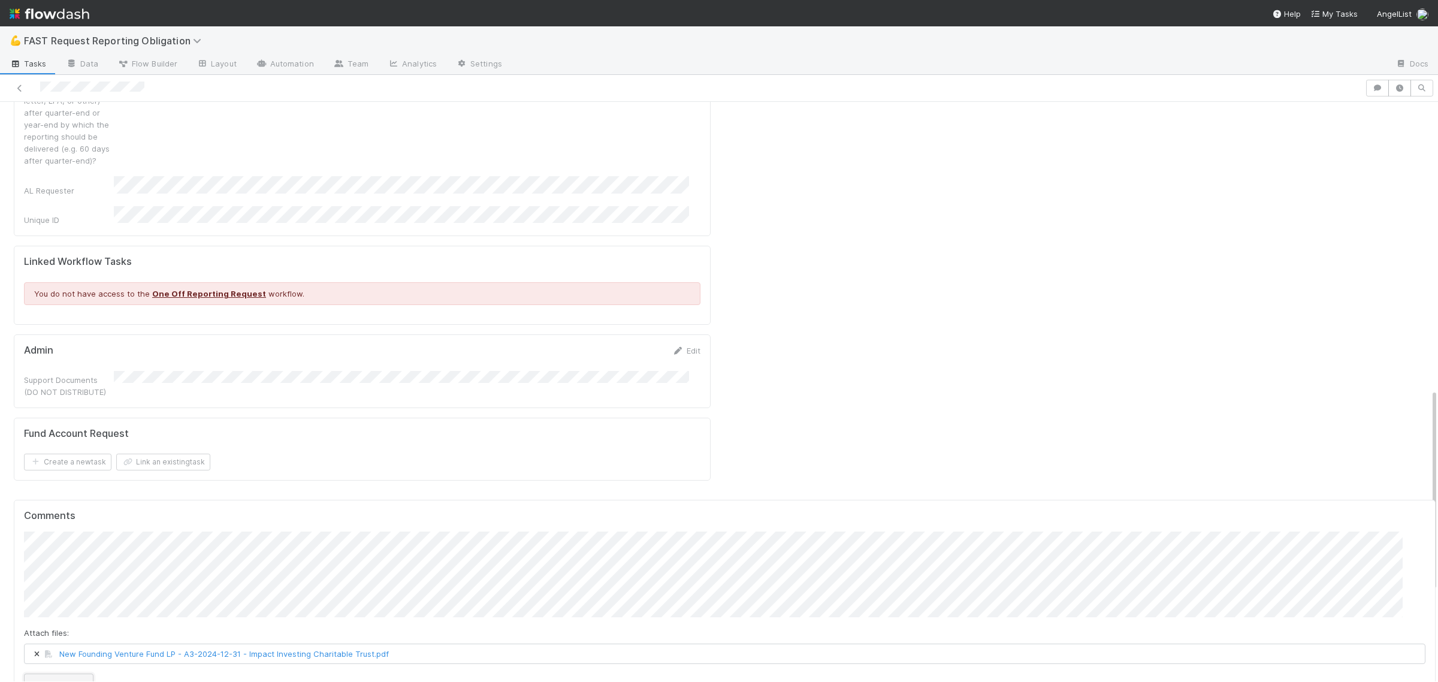
click at [74, 673] on button "Add Comment" at bounding box center [58, 683] width 69 height 20
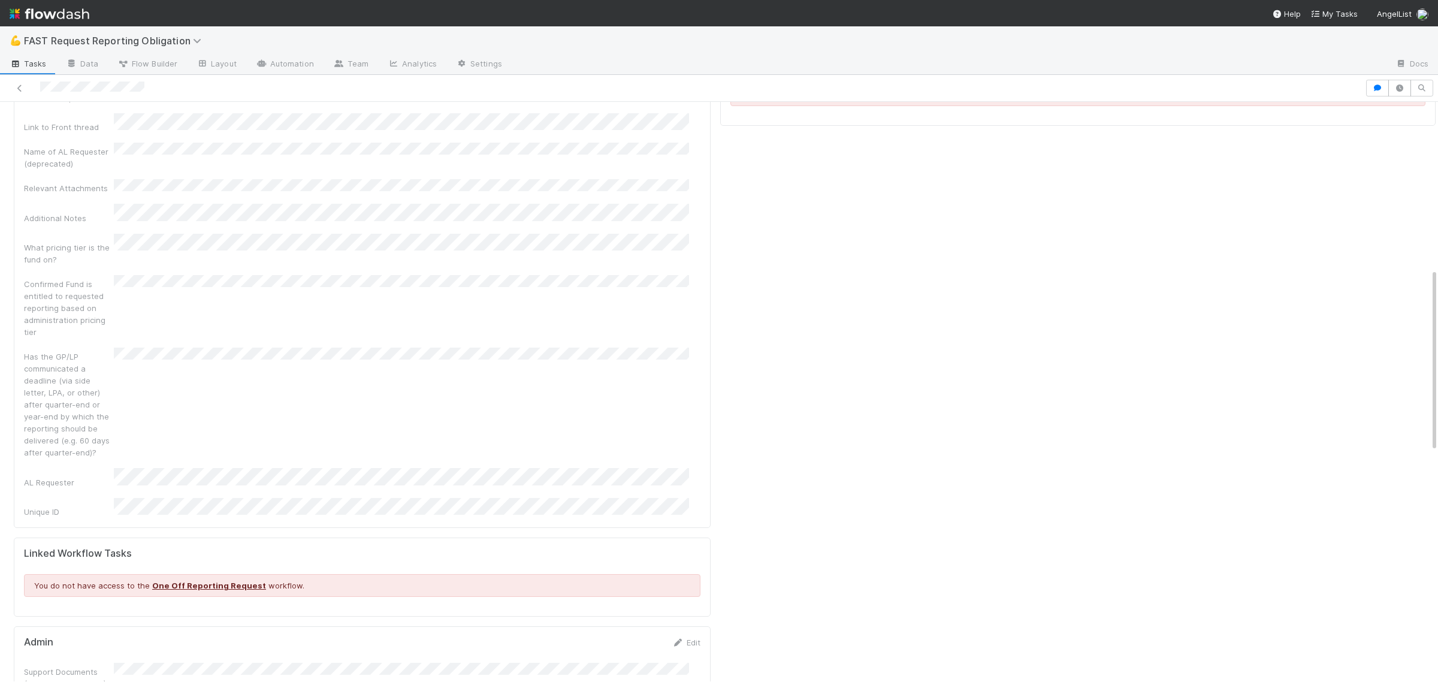
scroll to position [524, 0]
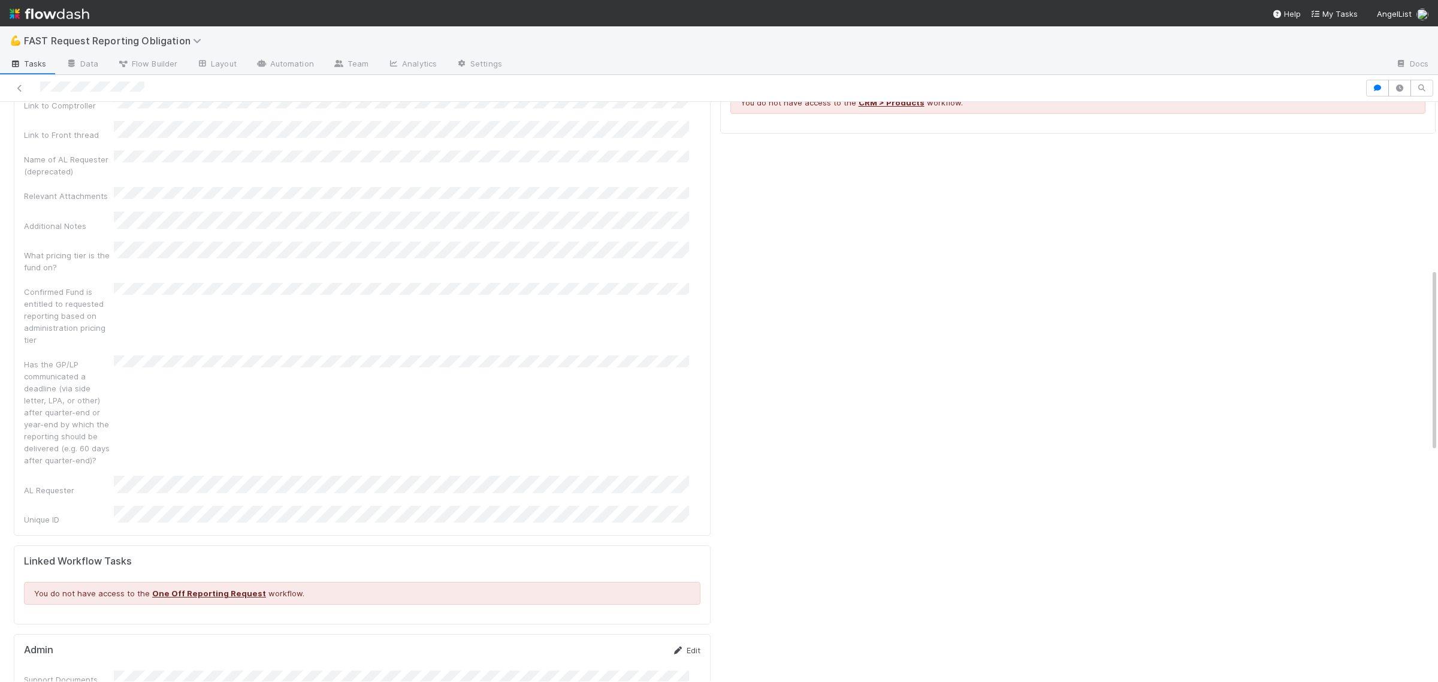
click at [683, 645] on link "Edit" at bounding box center [686, 650] width 28 height 10
click at [638, 644] on button "Save" at bounding box center [636, 654] width 34 height 20
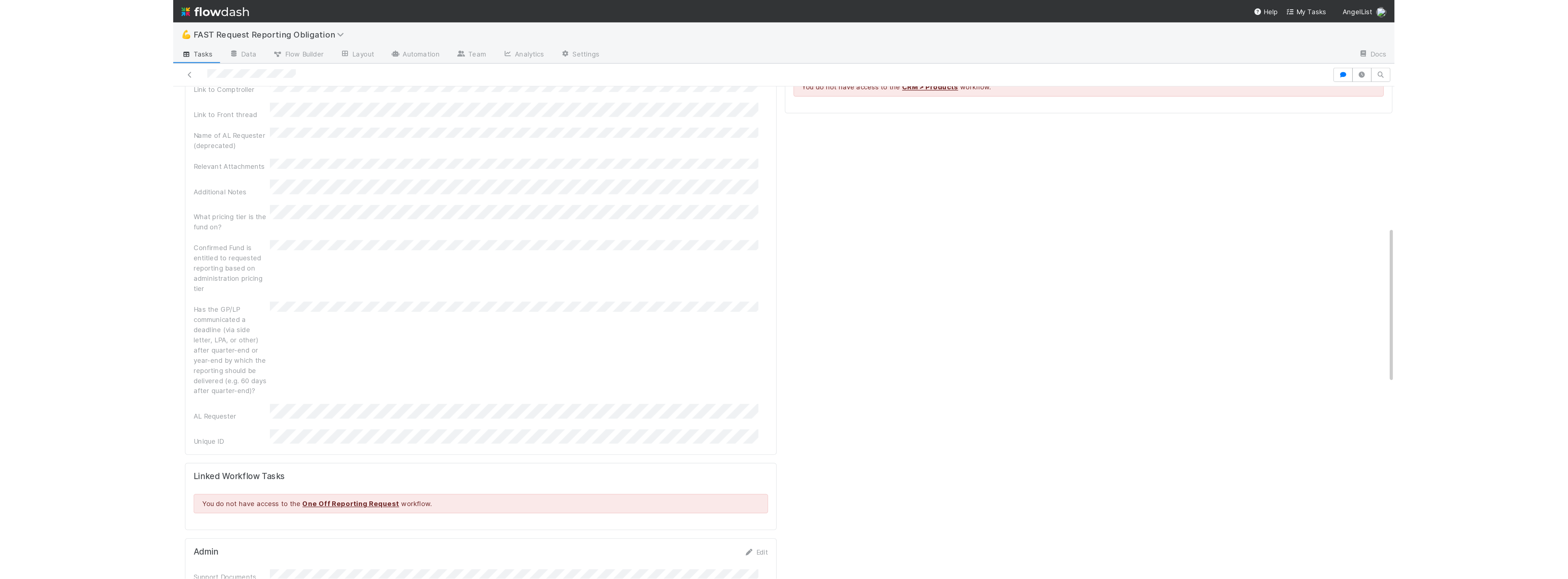
scroll to position [0, 0]
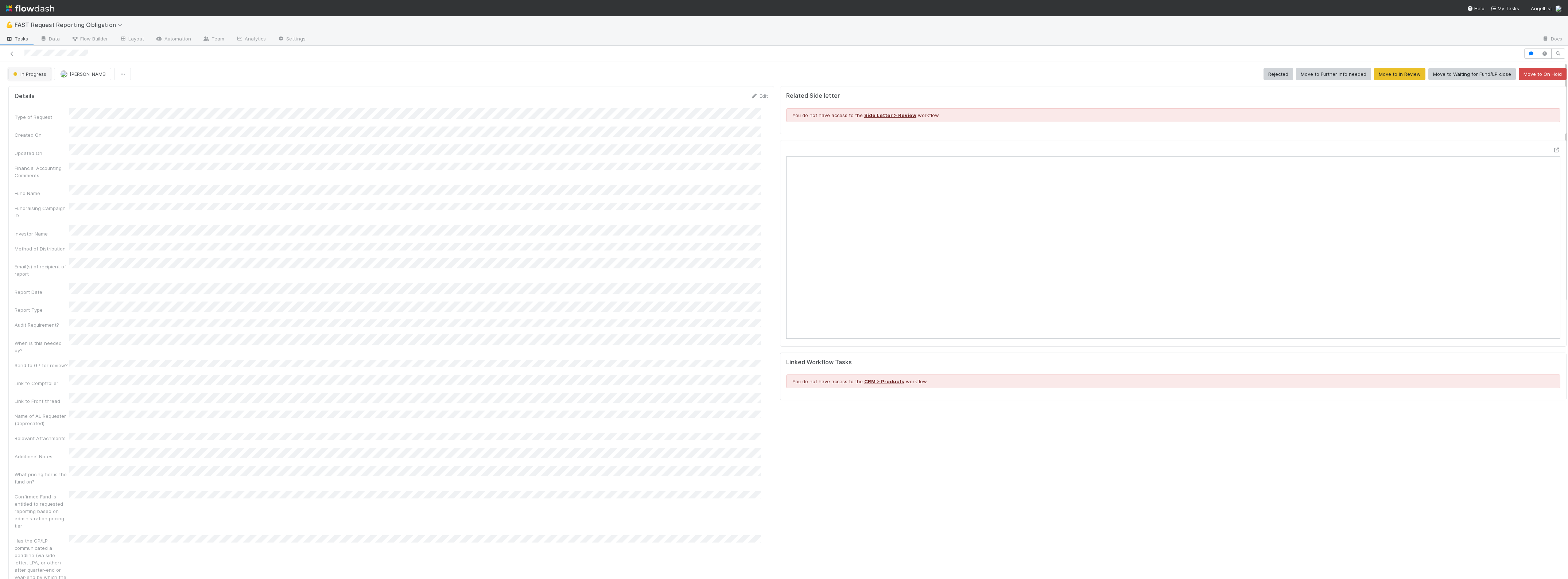
click at [24, 73] on span "In Progress" at bounding box center [29, 74] width 35 height 6
click at [39, 189] on div "Approved" at bounding box center [57, 184] width 103 height 13
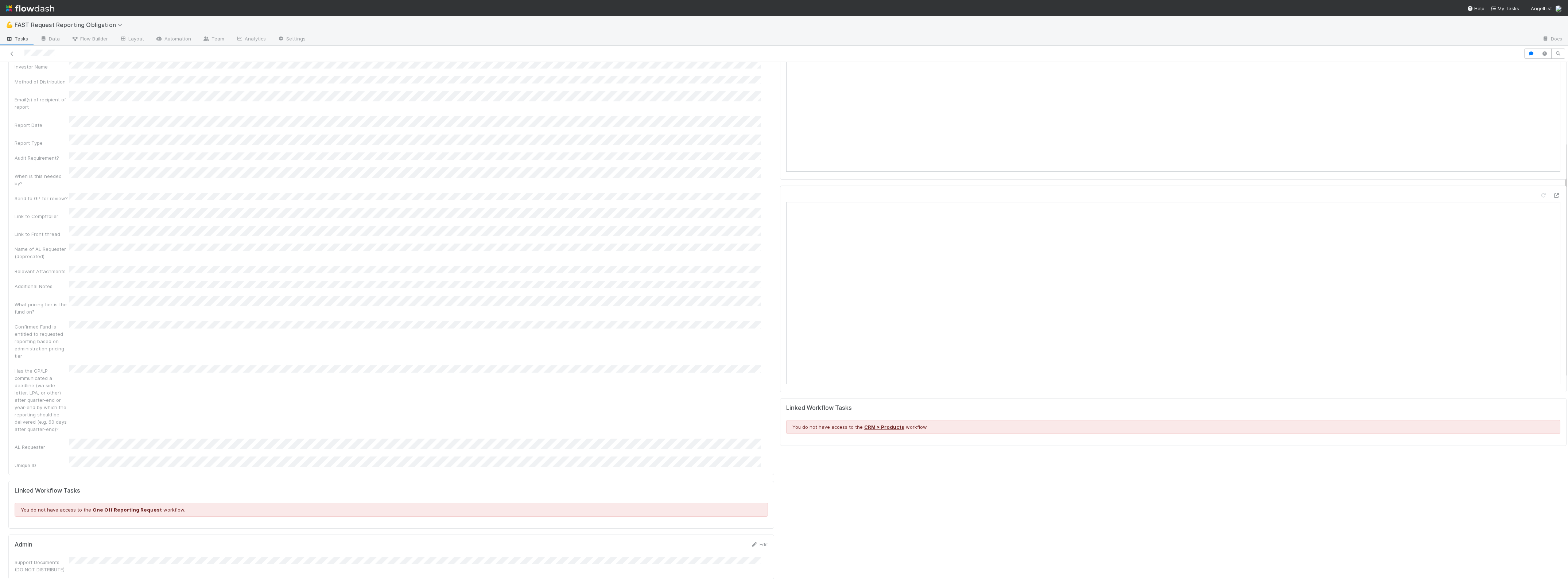
scroll to position [183, 0]
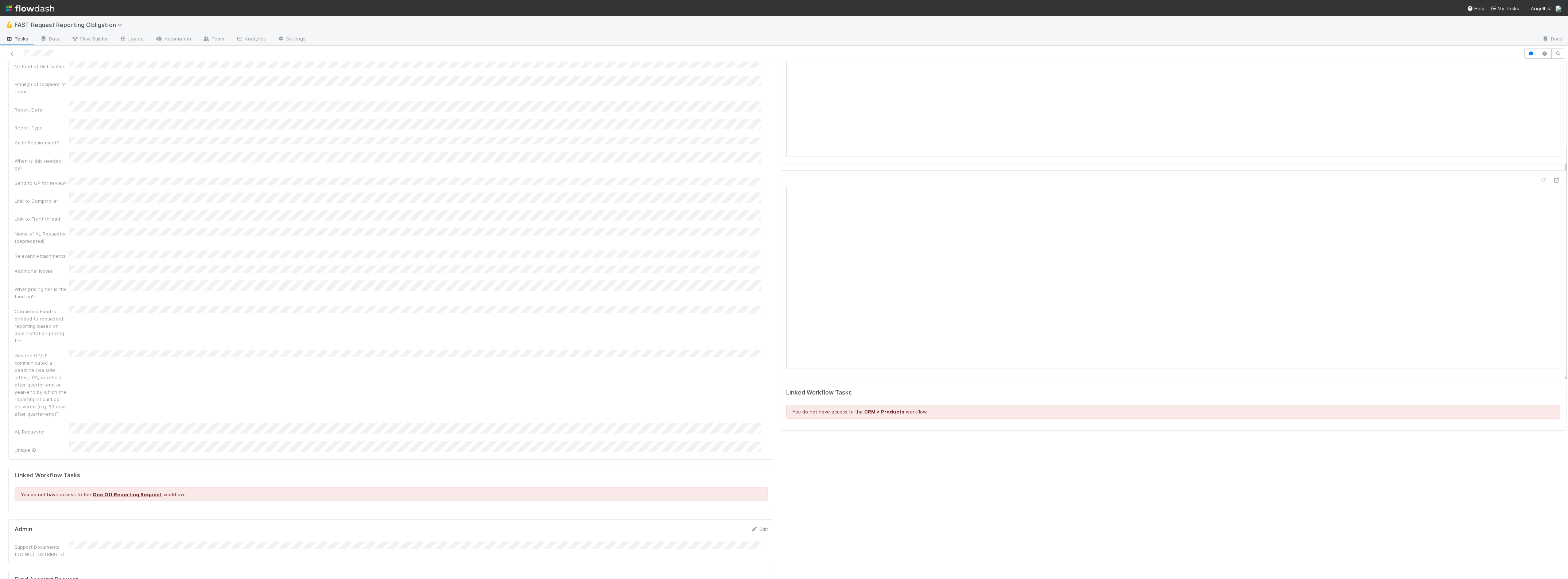
click at [659, 306] on div "Confirmed Fund is entitled to requested reporting based on administration prici…" at bounding box center [391, 325] width 754 height 38
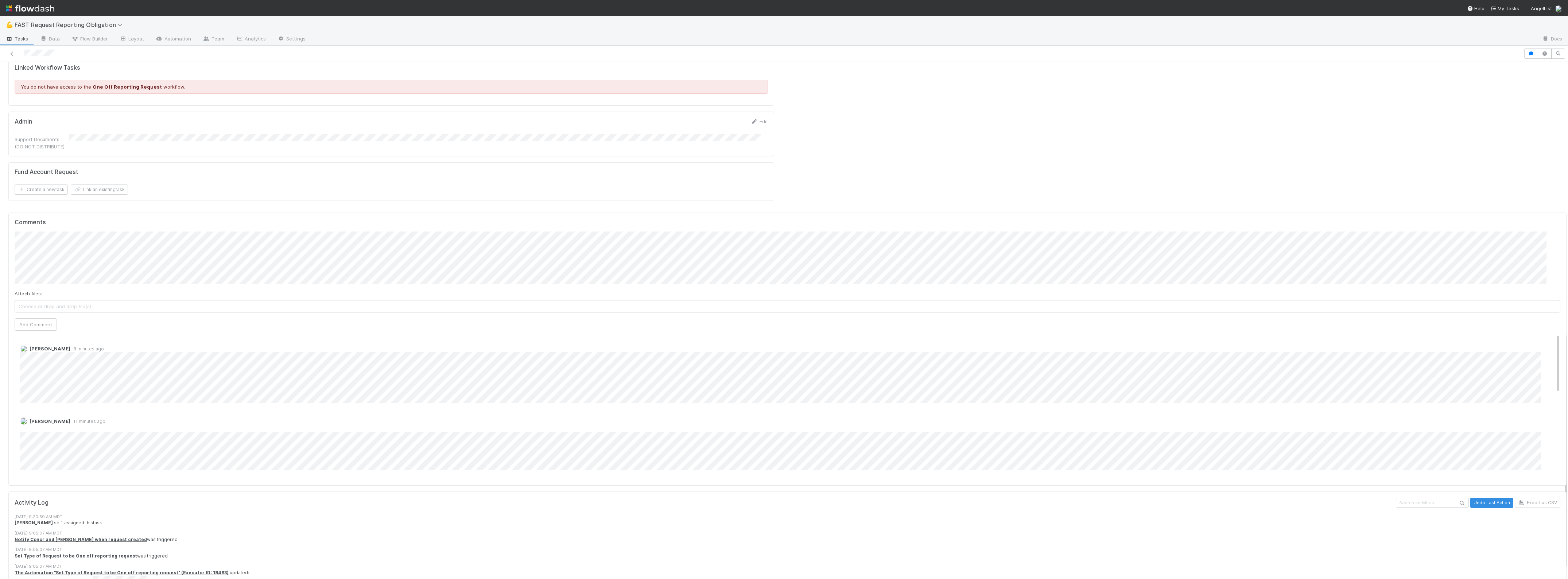
scroll to position [592, 0]
click at [48, 316] on button "Add Comment" at bounding box center [35, 322] width 42 height 12
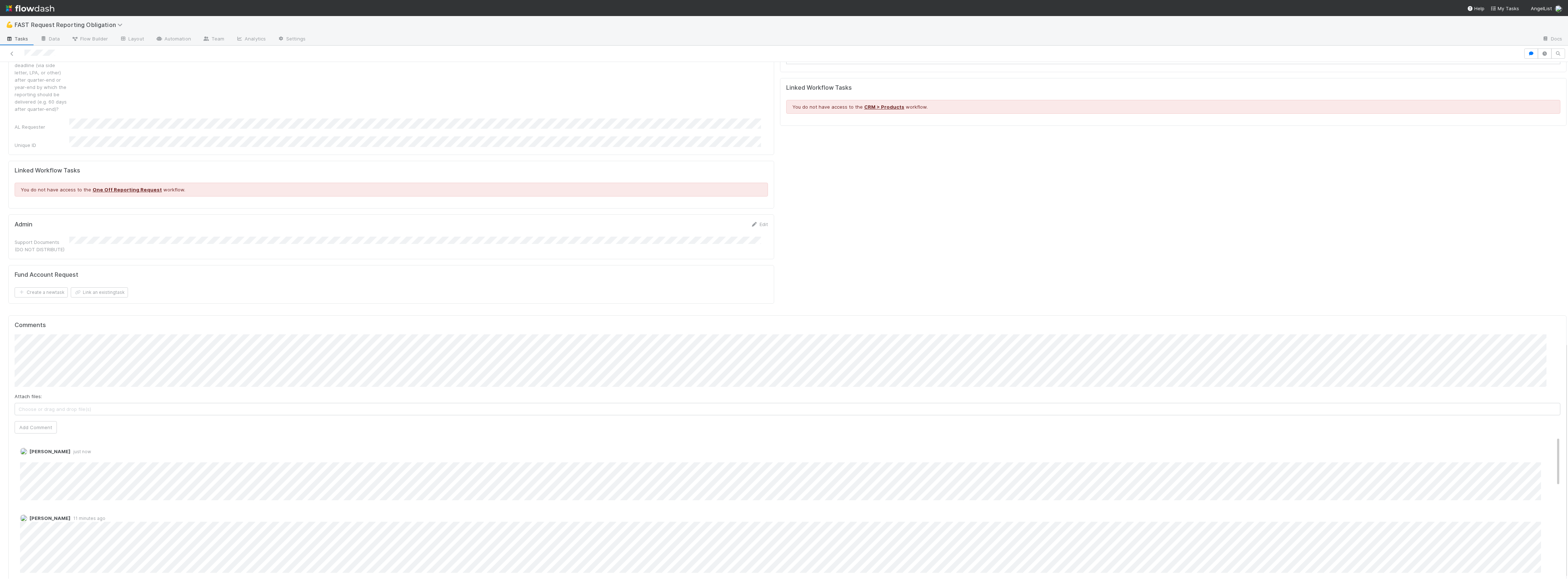
scroll to position [340, 0]
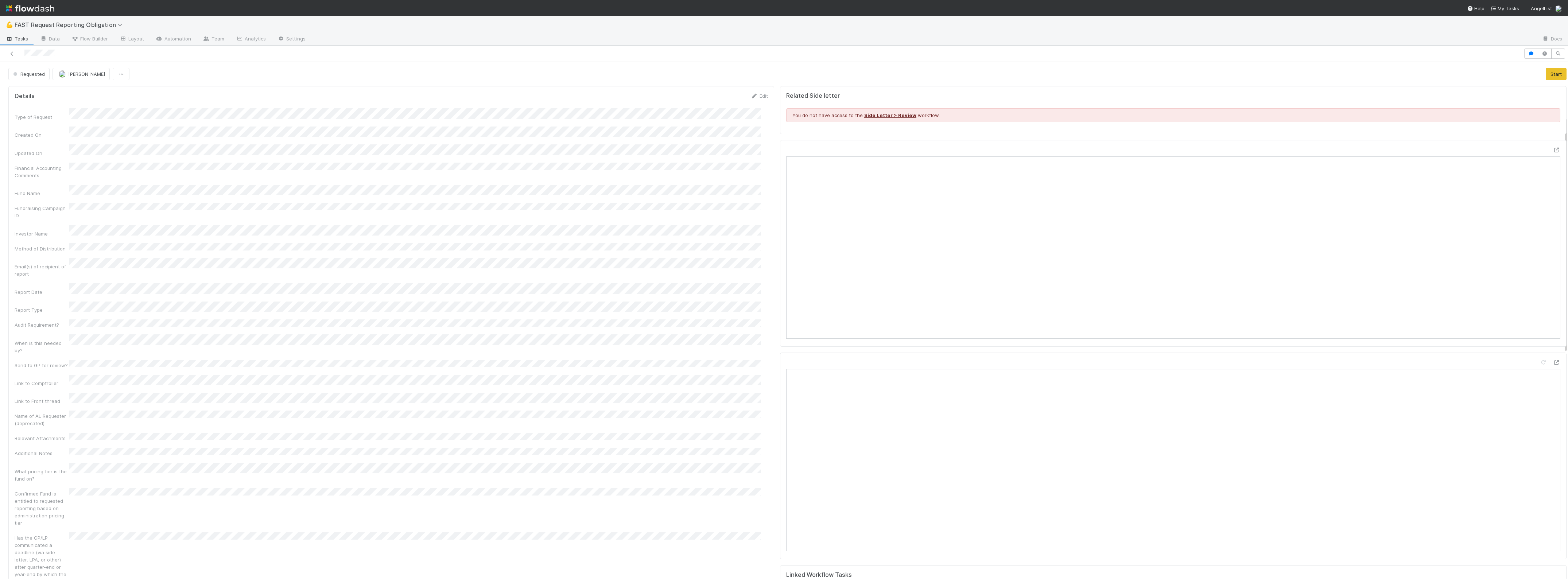
scroll to position [614, 0]
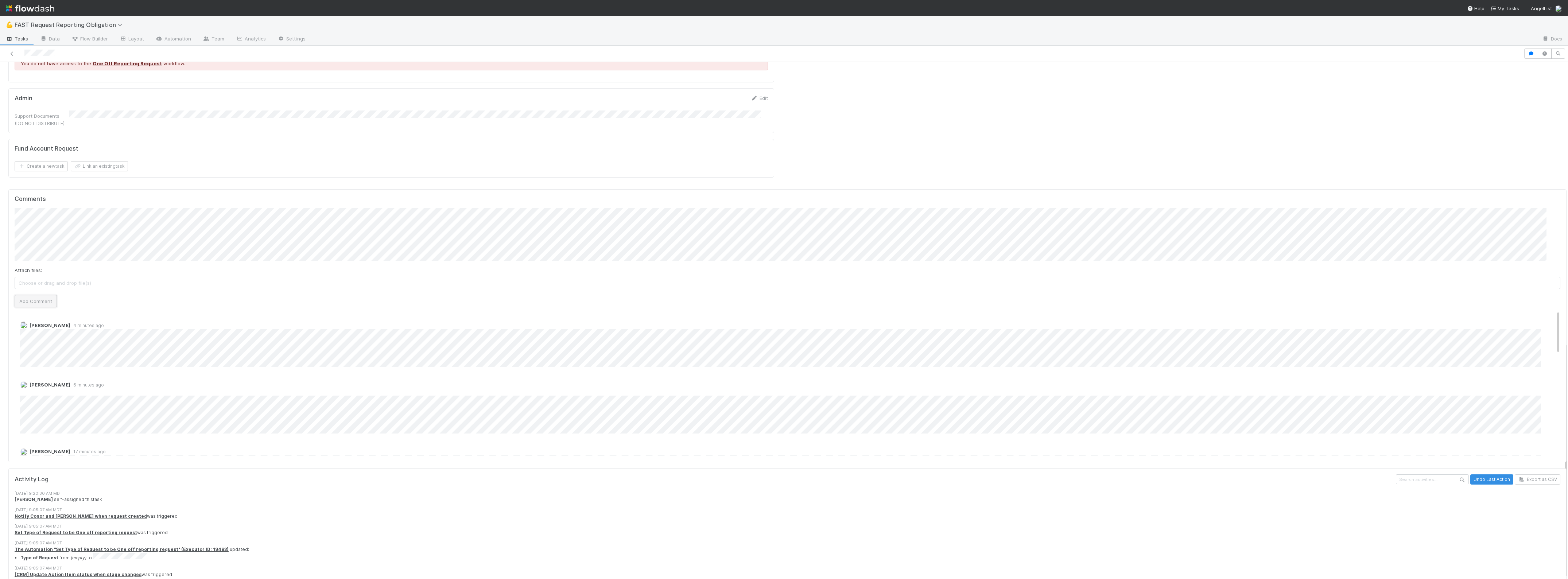
click at [50, 295] on button "Add Comment" at bounding box center [35, 301] width 42 height 12
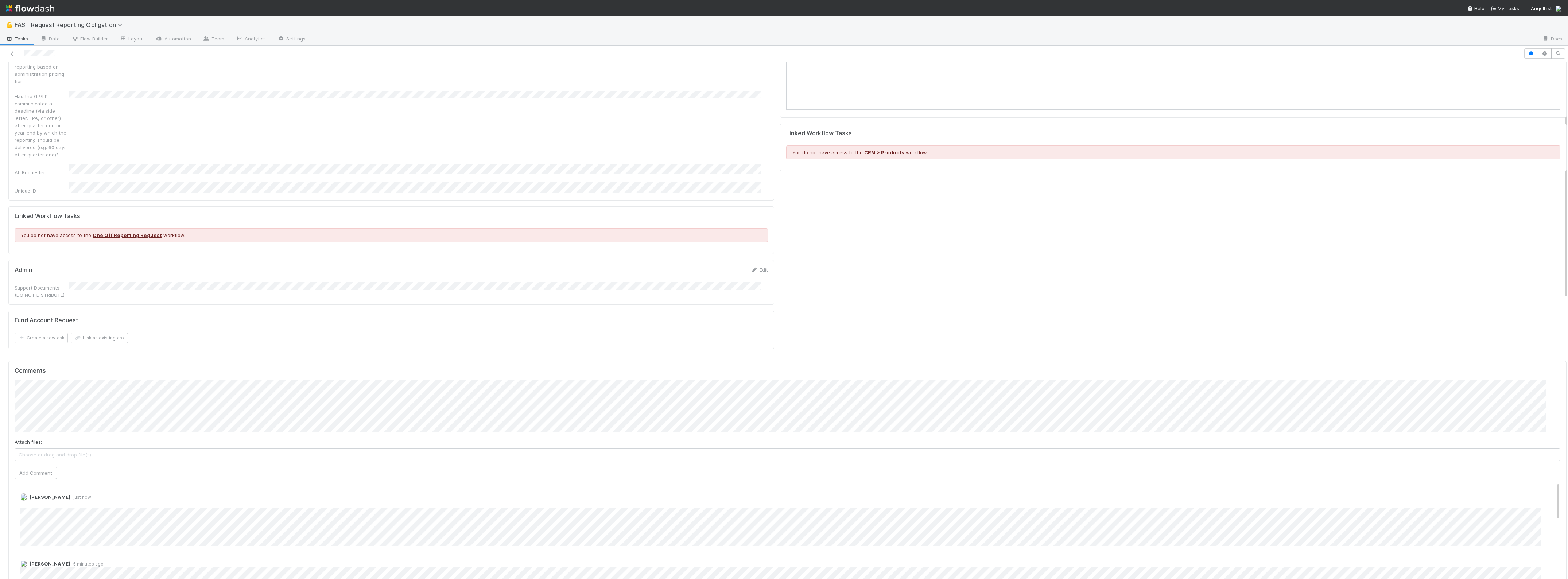
scroll to position [0, 0]
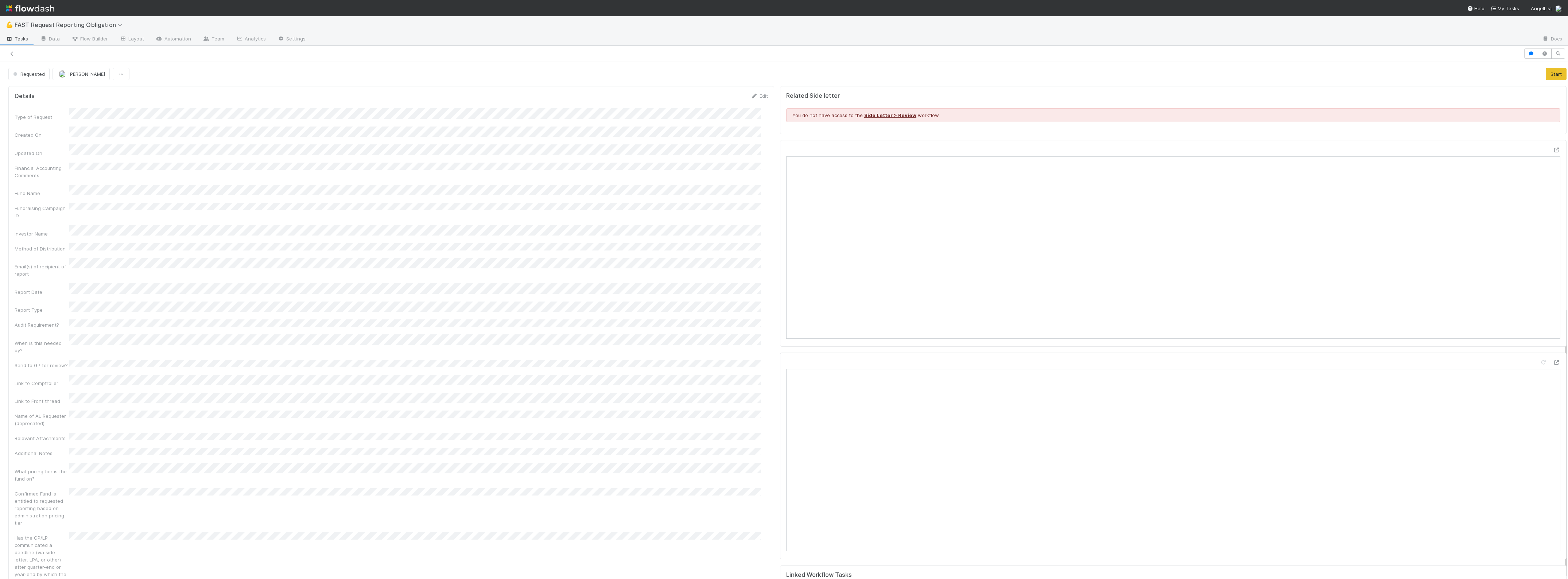
scroll to position [468, 0]
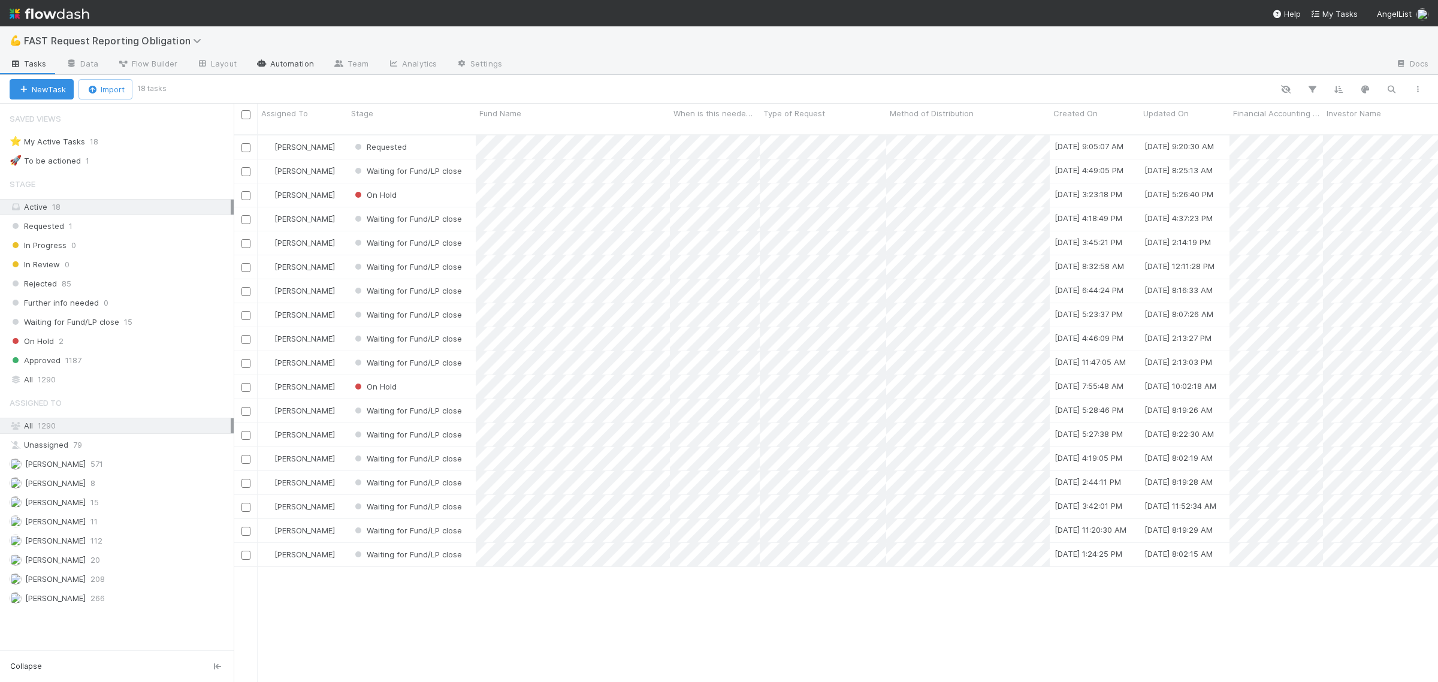
scroll to position [545, 1193]
click at [473, 61] on link "Settings" at bounding box center [478, 64] width 65 height 19
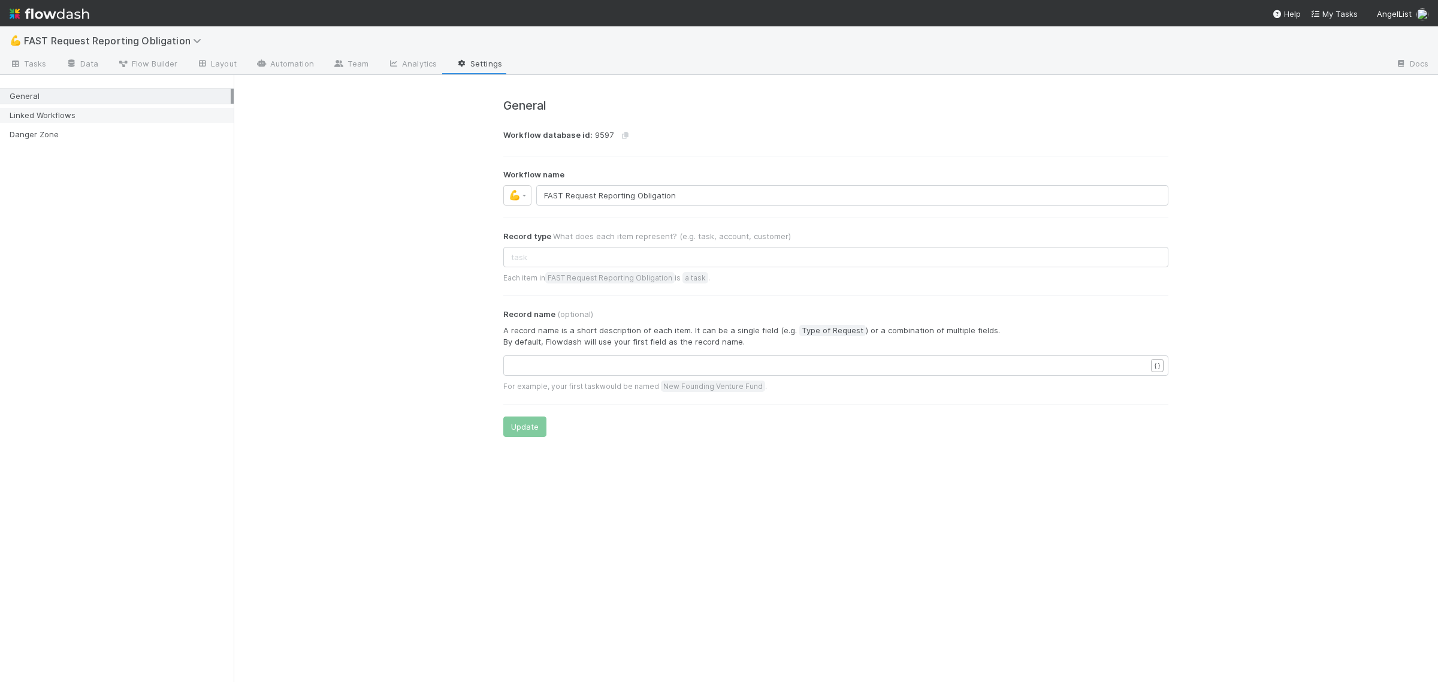
click at [75, 117] on div "Linked Workflows" at bounding box center [120, 115] width 221 height 15
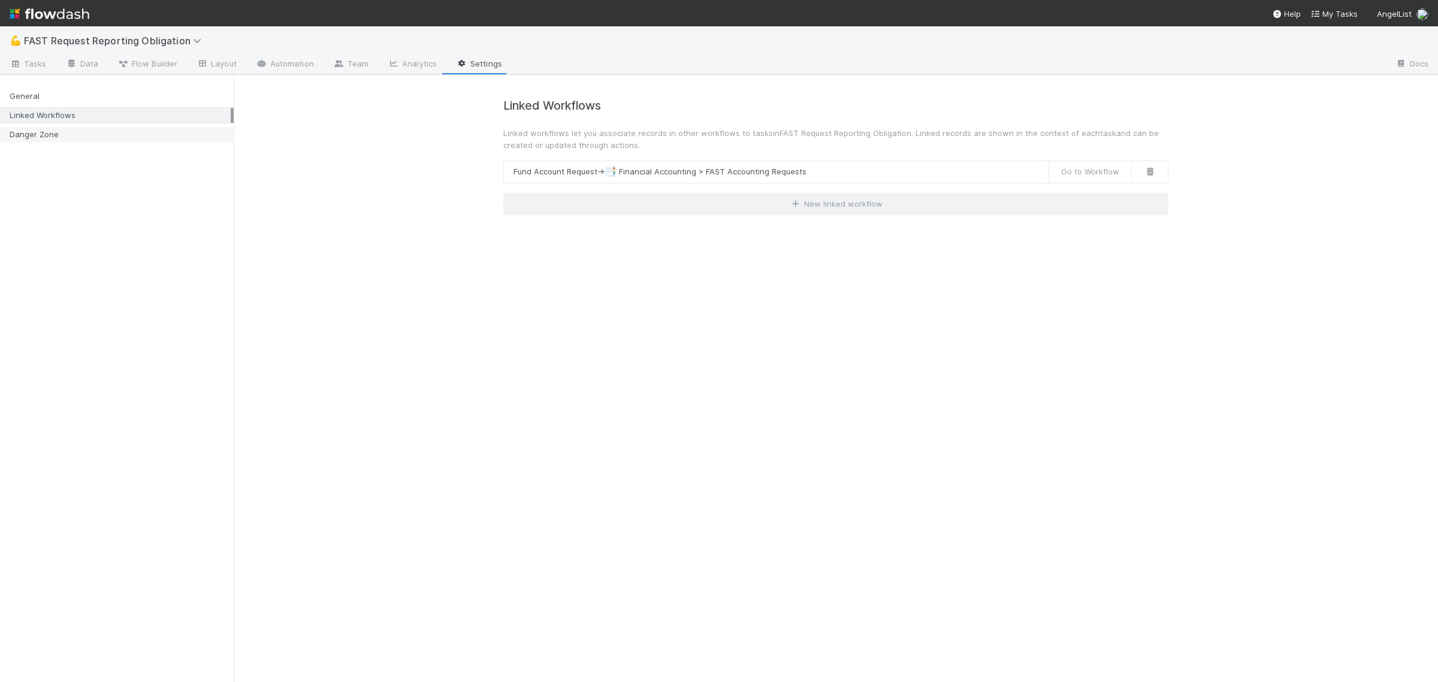
click at [75, 131] on div "Danger Zone" at bounding box center [120, 134] width 221 height 15
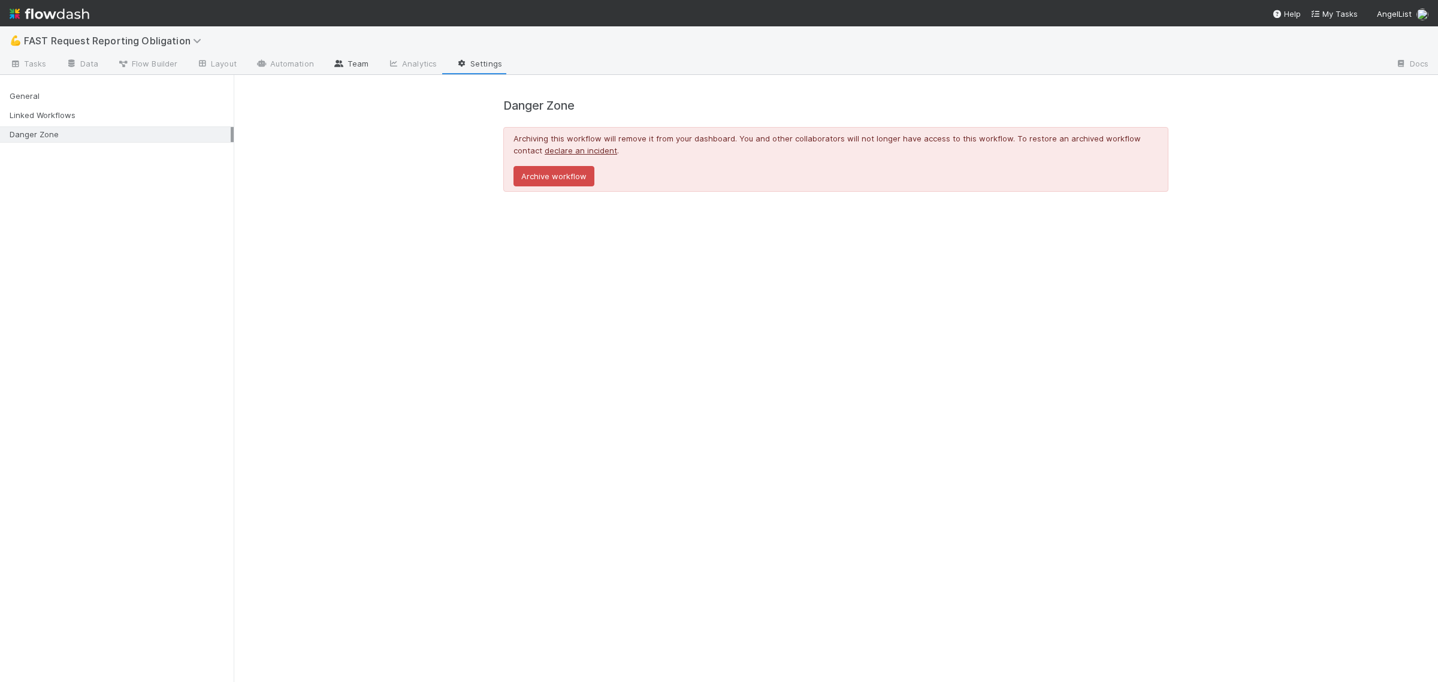
click at [336, 64] on icon at bounding box center [339, 63] width 12 height 7
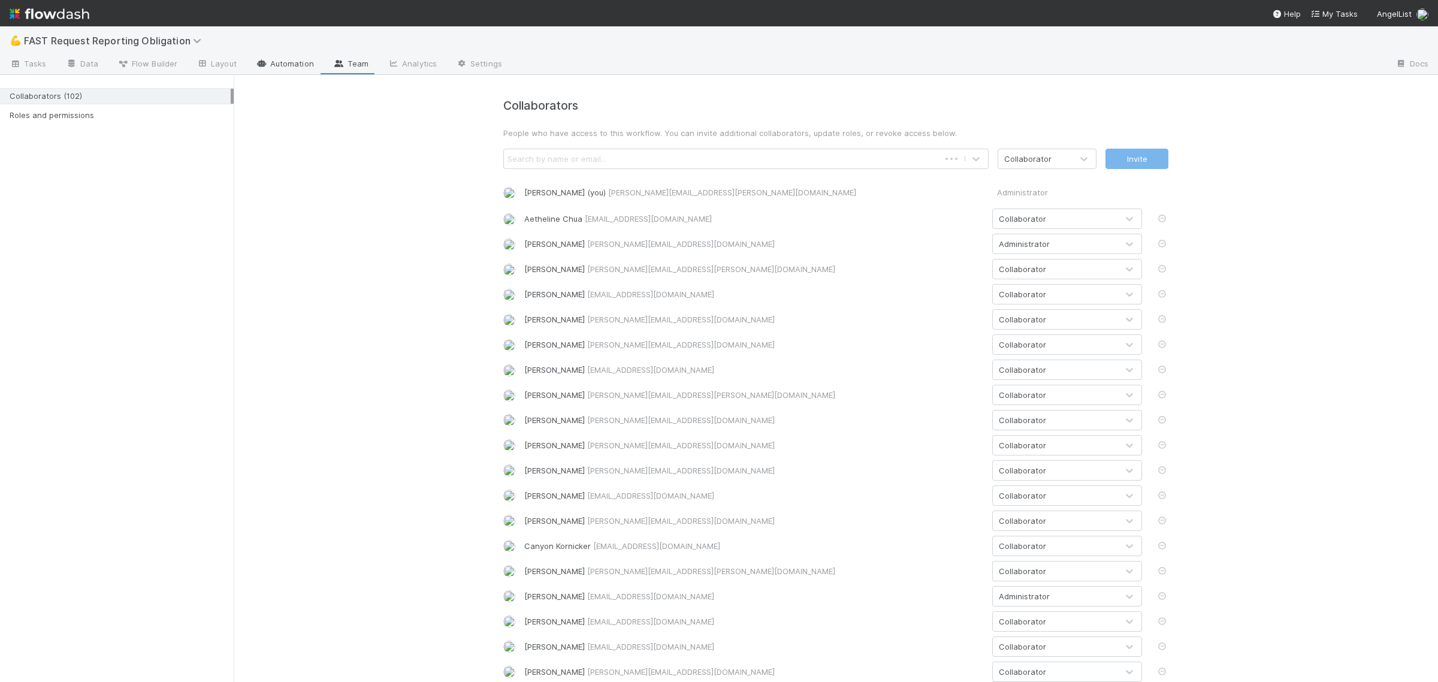
click at [289, 66] on link "Automation" at bounding box center [284, 64] width 77 height 19
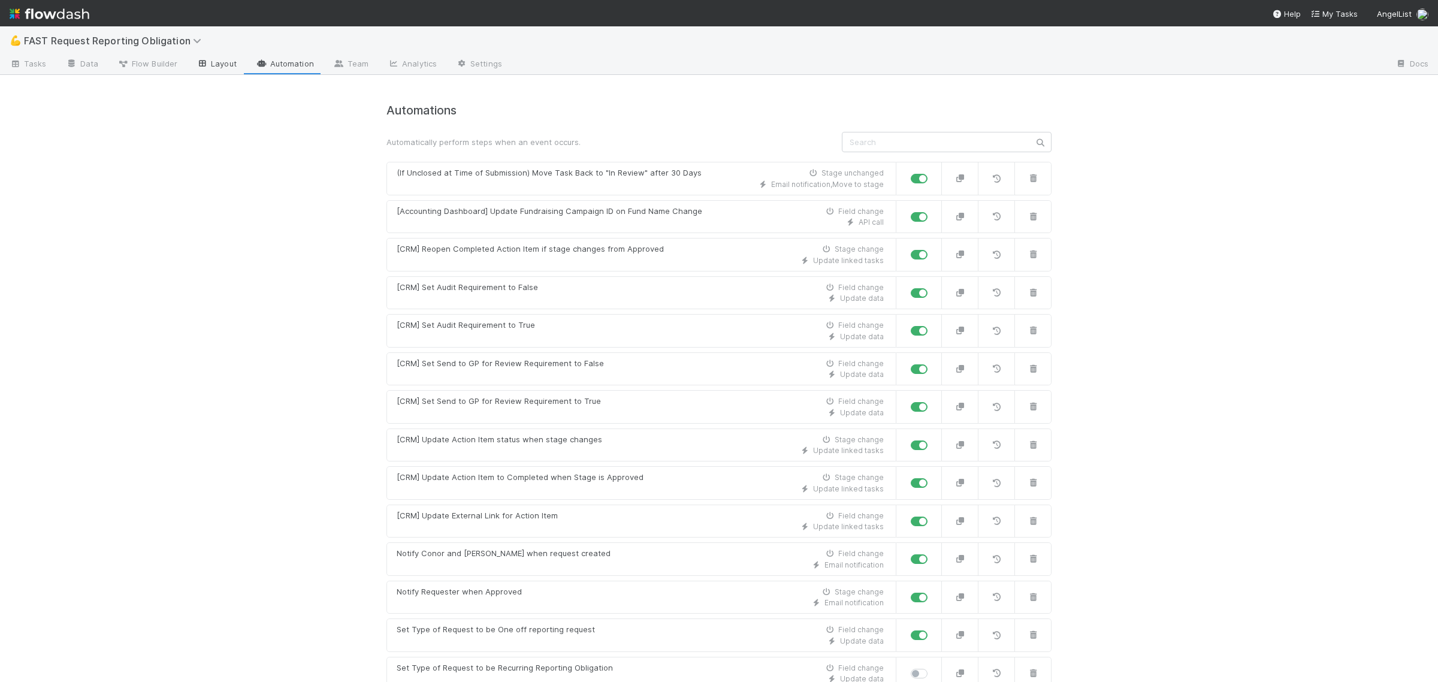
click at [220, 71] on link "Layout" at bounding box center [216, 64] width 59 height 19
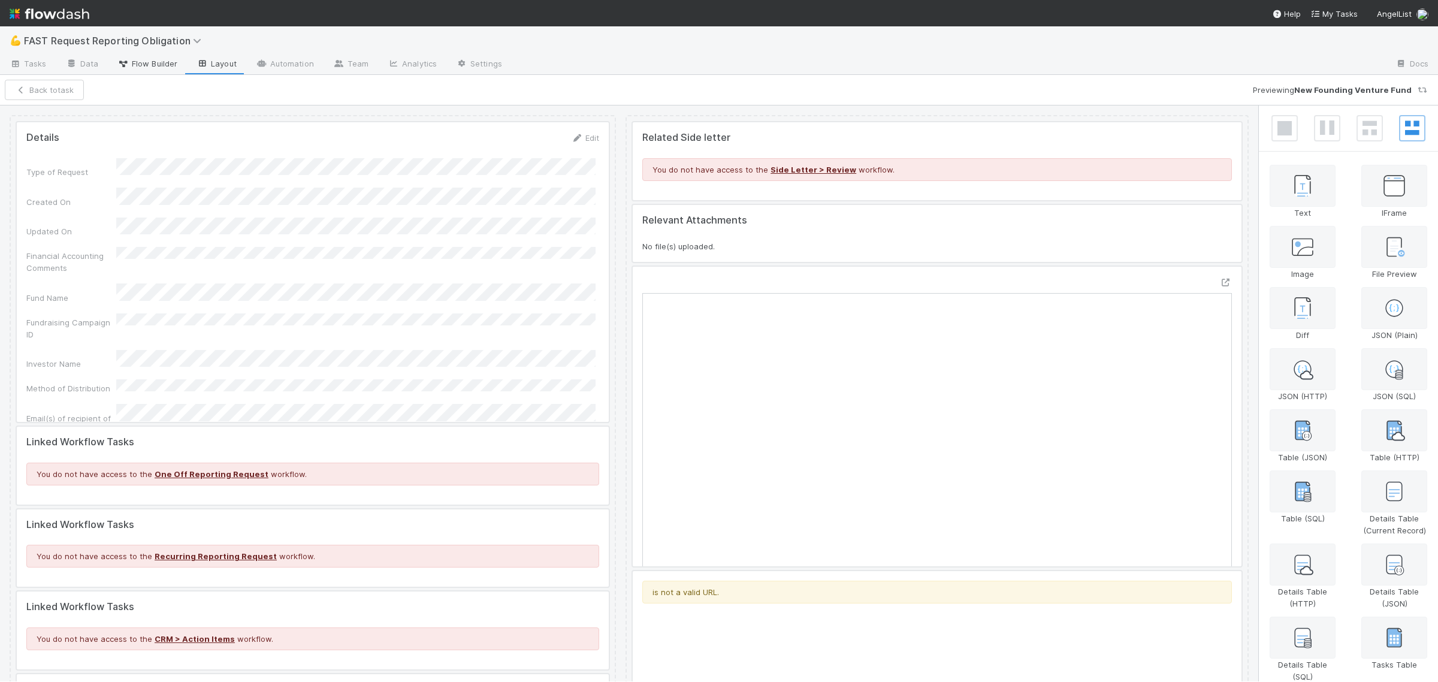
click at [153, 64] on span "Flow Builder" at bounding box center [147, 64] width 60 height 12
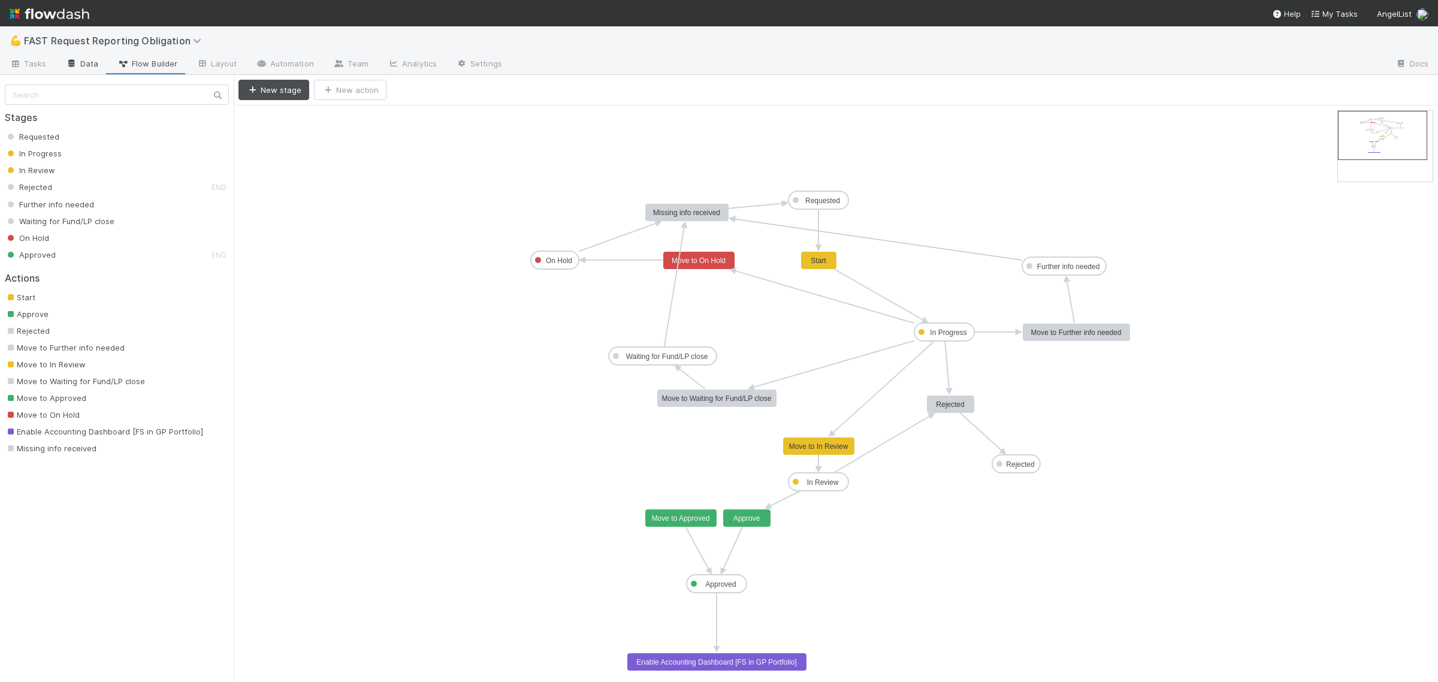
click at [87, 64] on link "Data" at bounding box center [82, 64] width 52 height 19
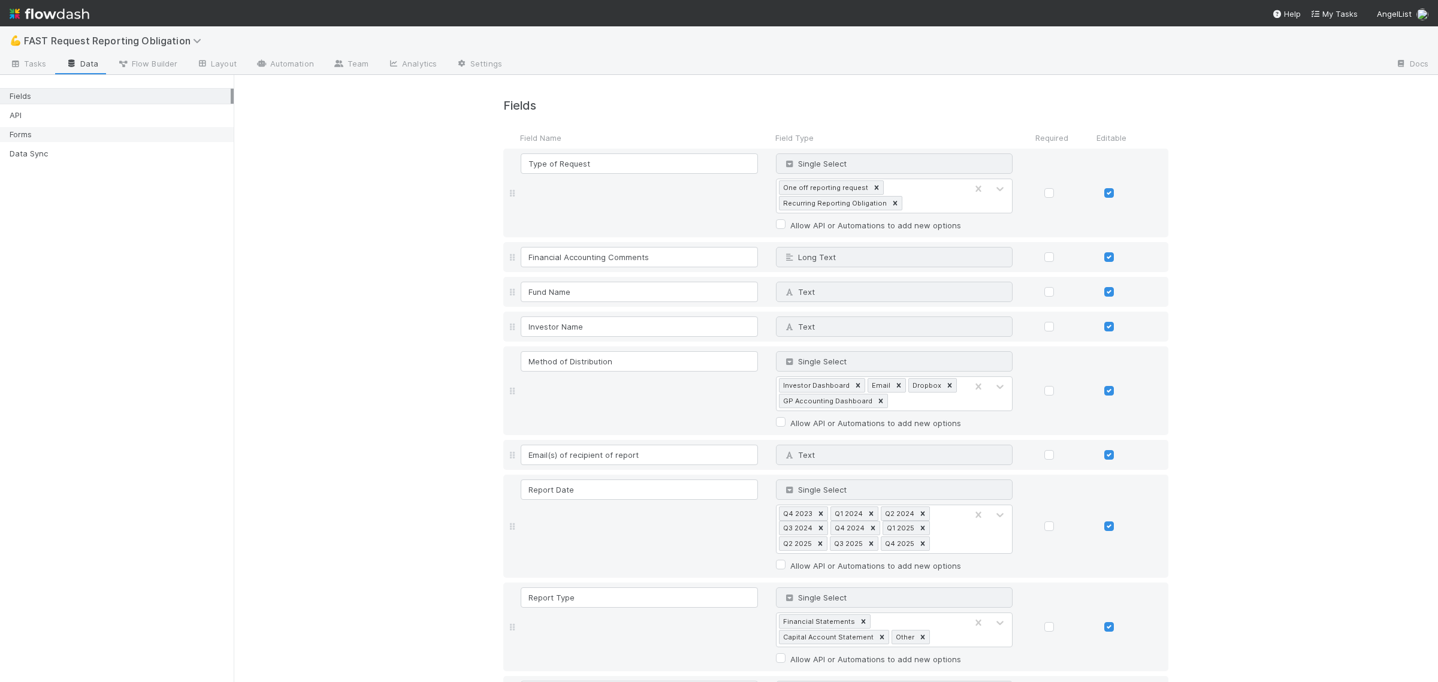
click at [49, 131] on div "Forms" at bounding box center [120, 134] width 221 height 15
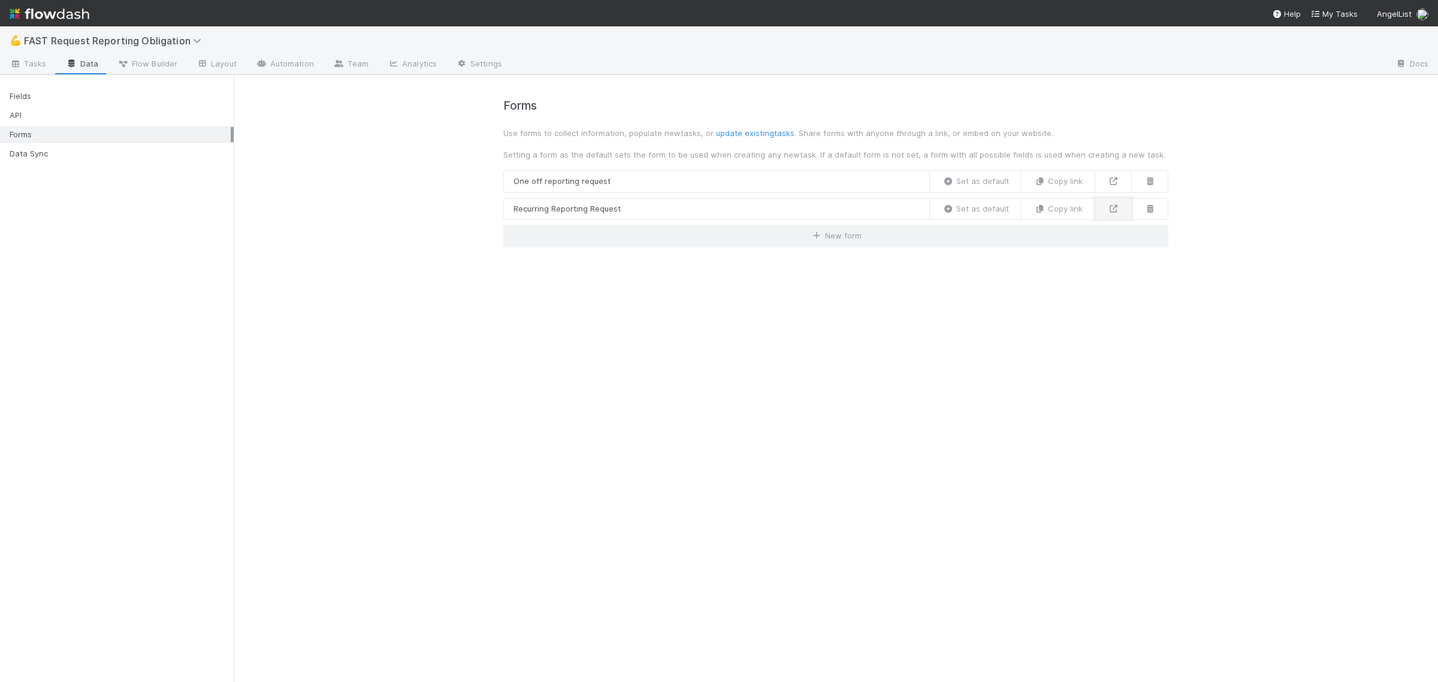
click at [1112, 211] on icon at bounding box center [1113, 209] width 12 height 8
click at [1112, 183] on icon at bounding box center [1113, 181] width 12 height 8
click at [673, 179] on link "One off reporting request" at bounding box center [716, 181] width 427 height 23
